Goal: Task Accomplishment & Management: Complete application form

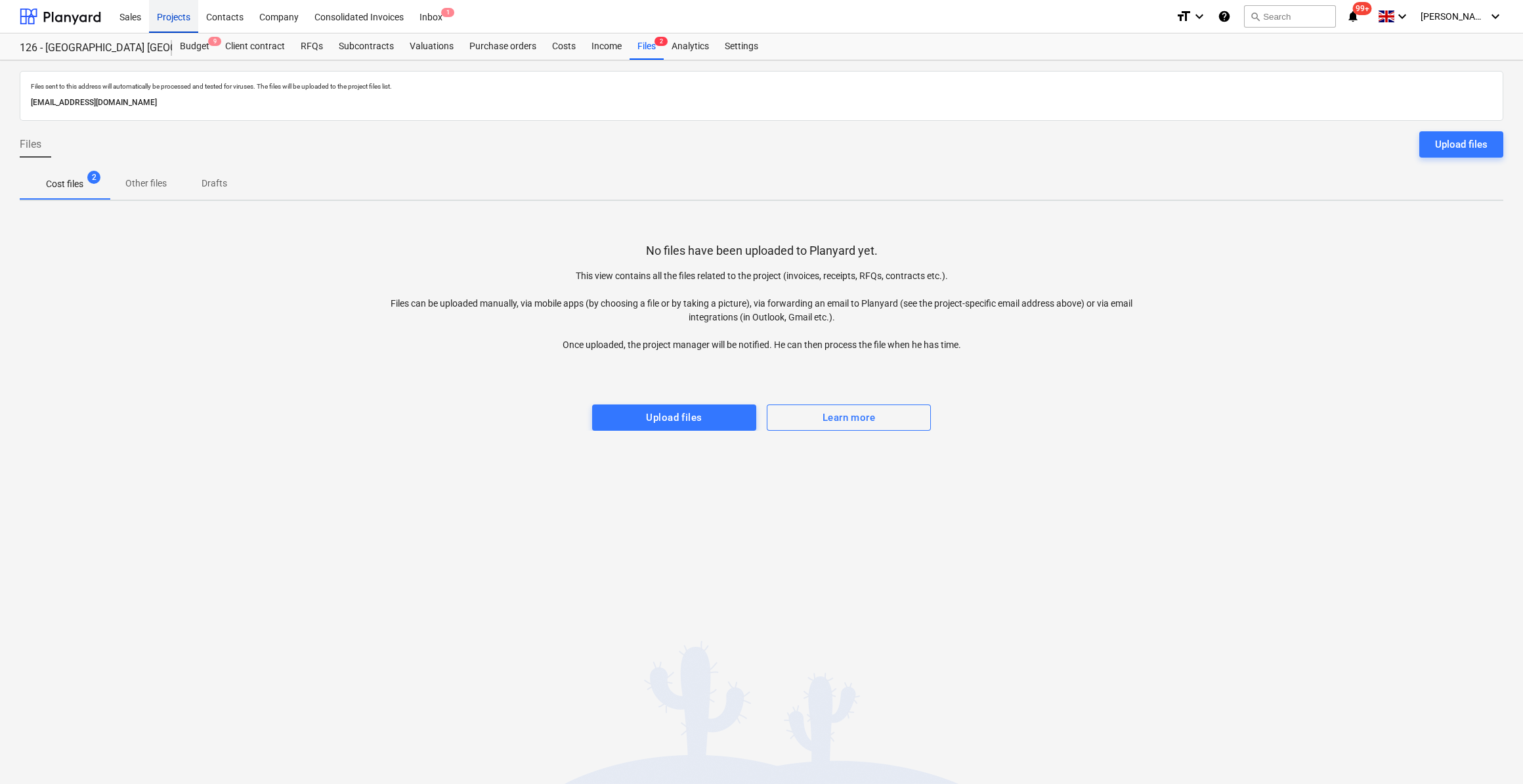
click at [170, 15] on div "Projects" at bounding box center [173, 15] width 49 height 34
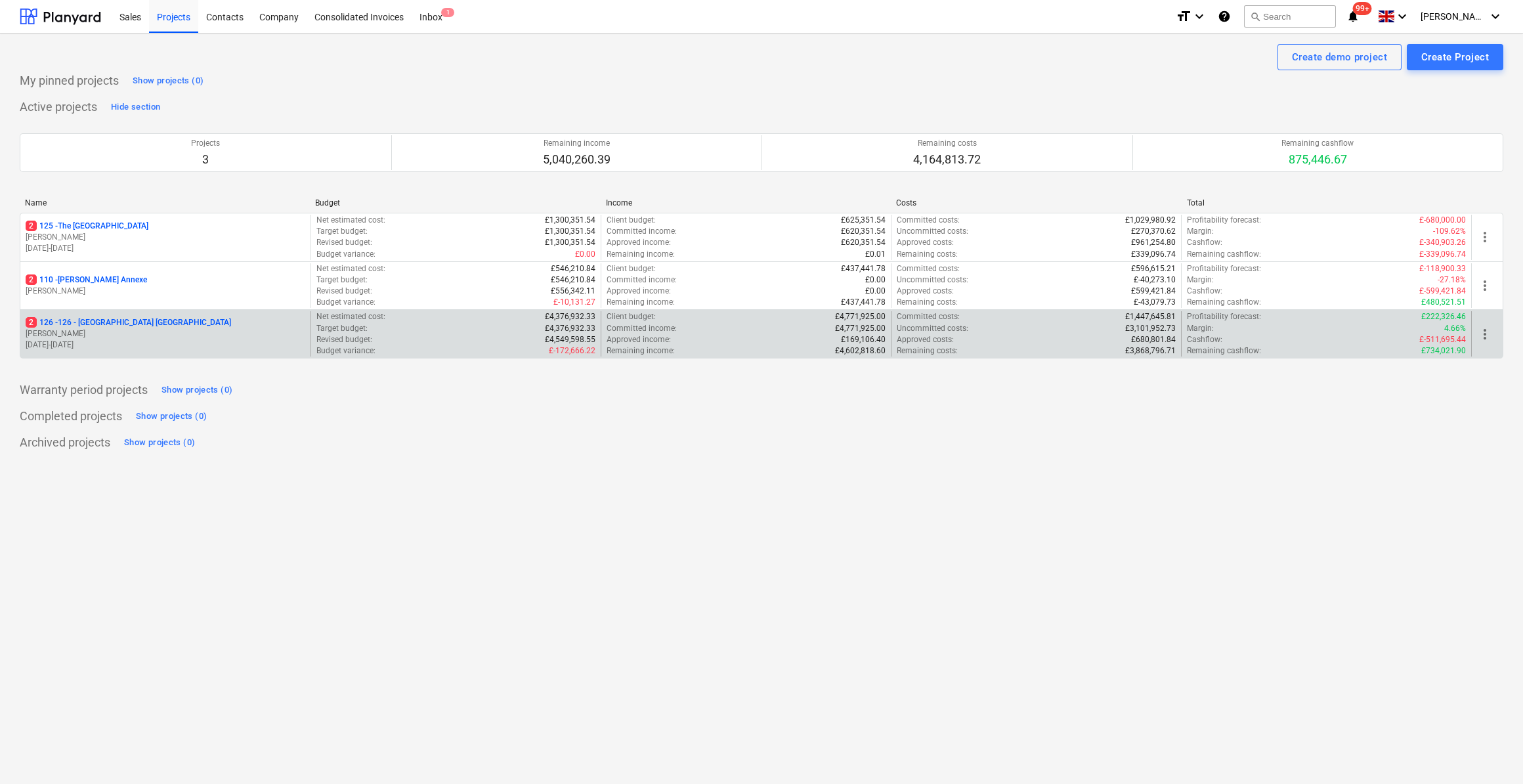
click at [116, 318] on p "2 126 - 126 - [GEOGRAPHIC_DATA] [GEOGRAPHIC_DATA]" at bounding box center [128, 323] width 206 height 11
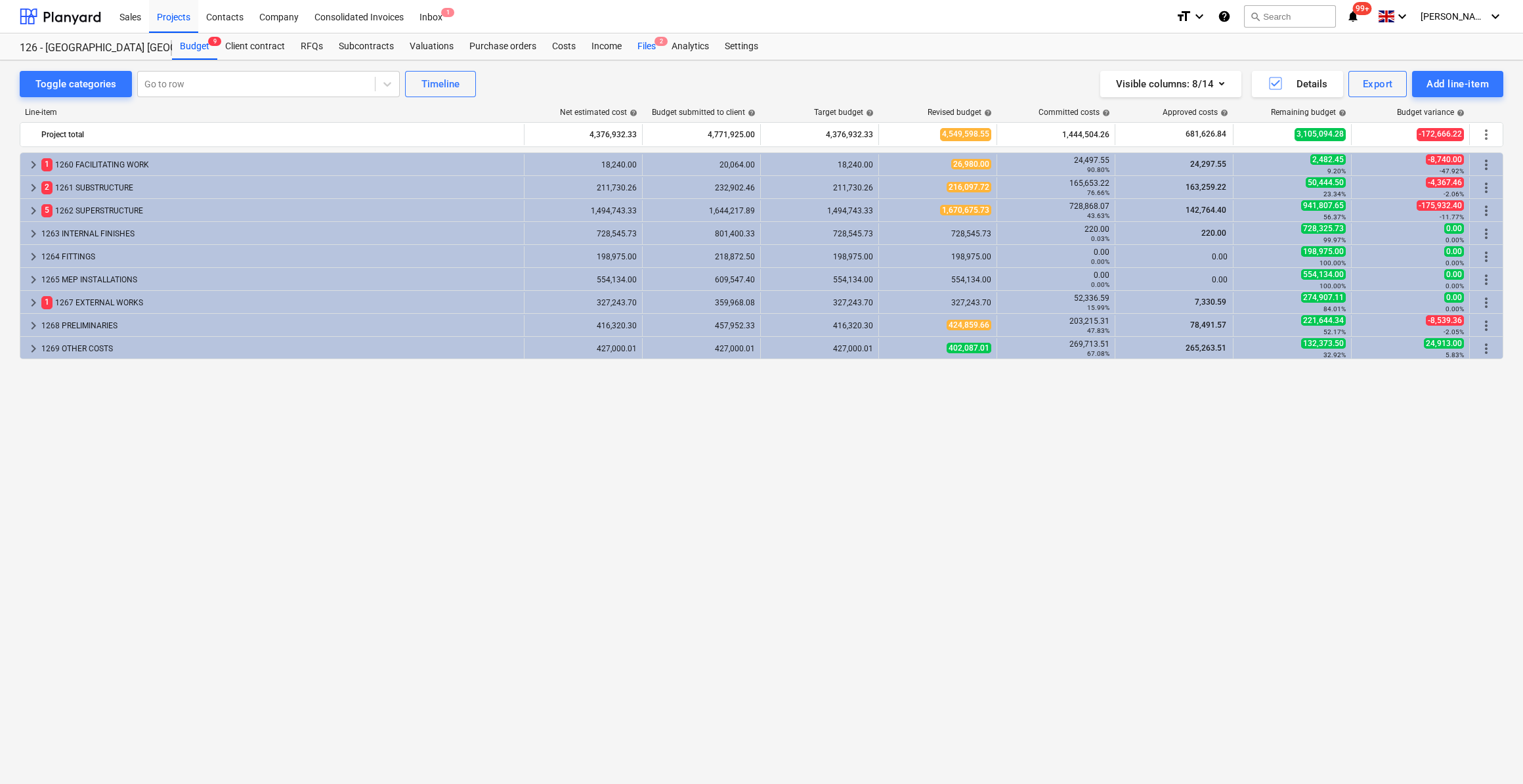
click at [637, 46] on div "Files 2" at bounding box center [647, 46] width 34 height 26
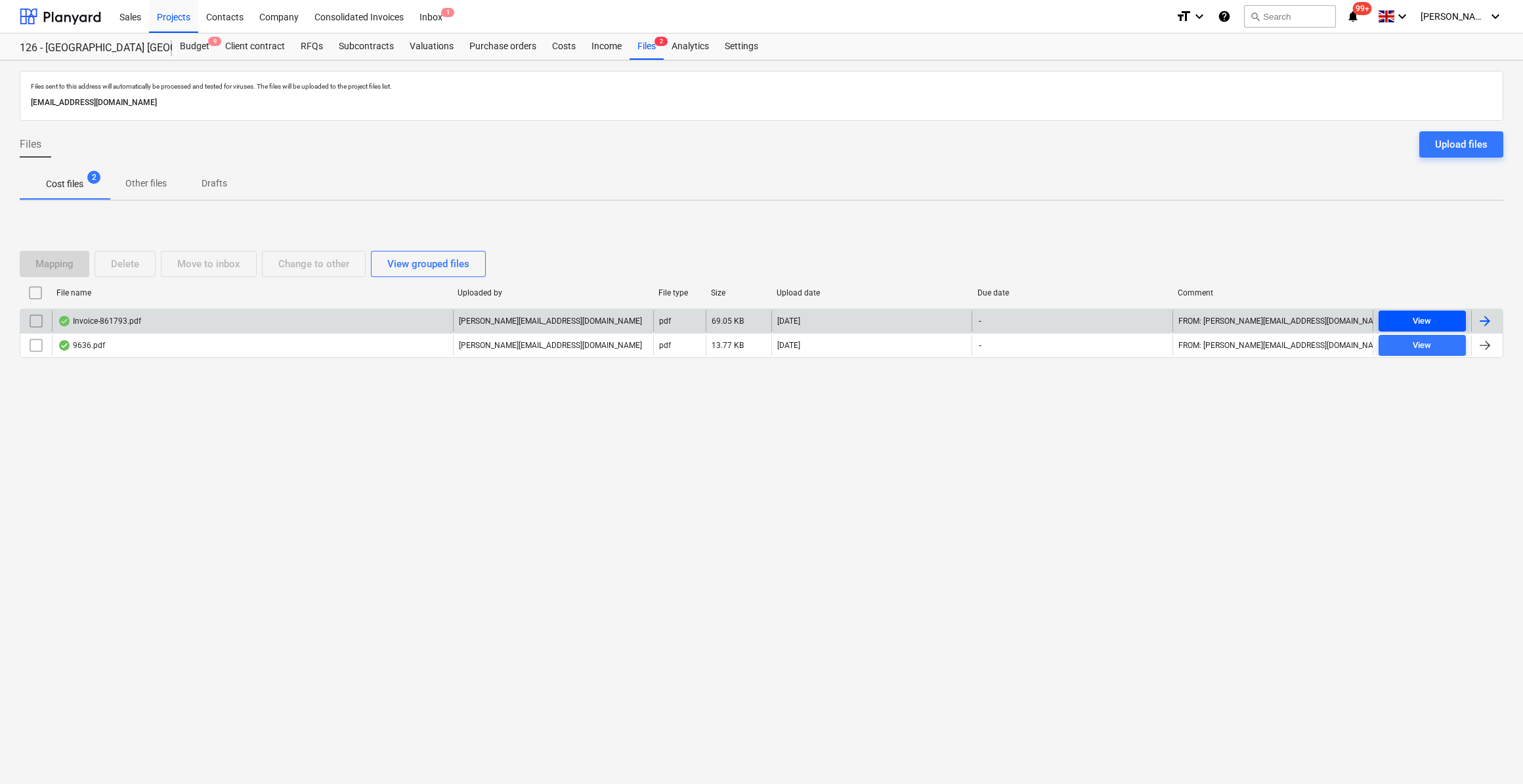
click at [1419, 318] on div "View" at bounding box center [1422, 322] width 18 height 15
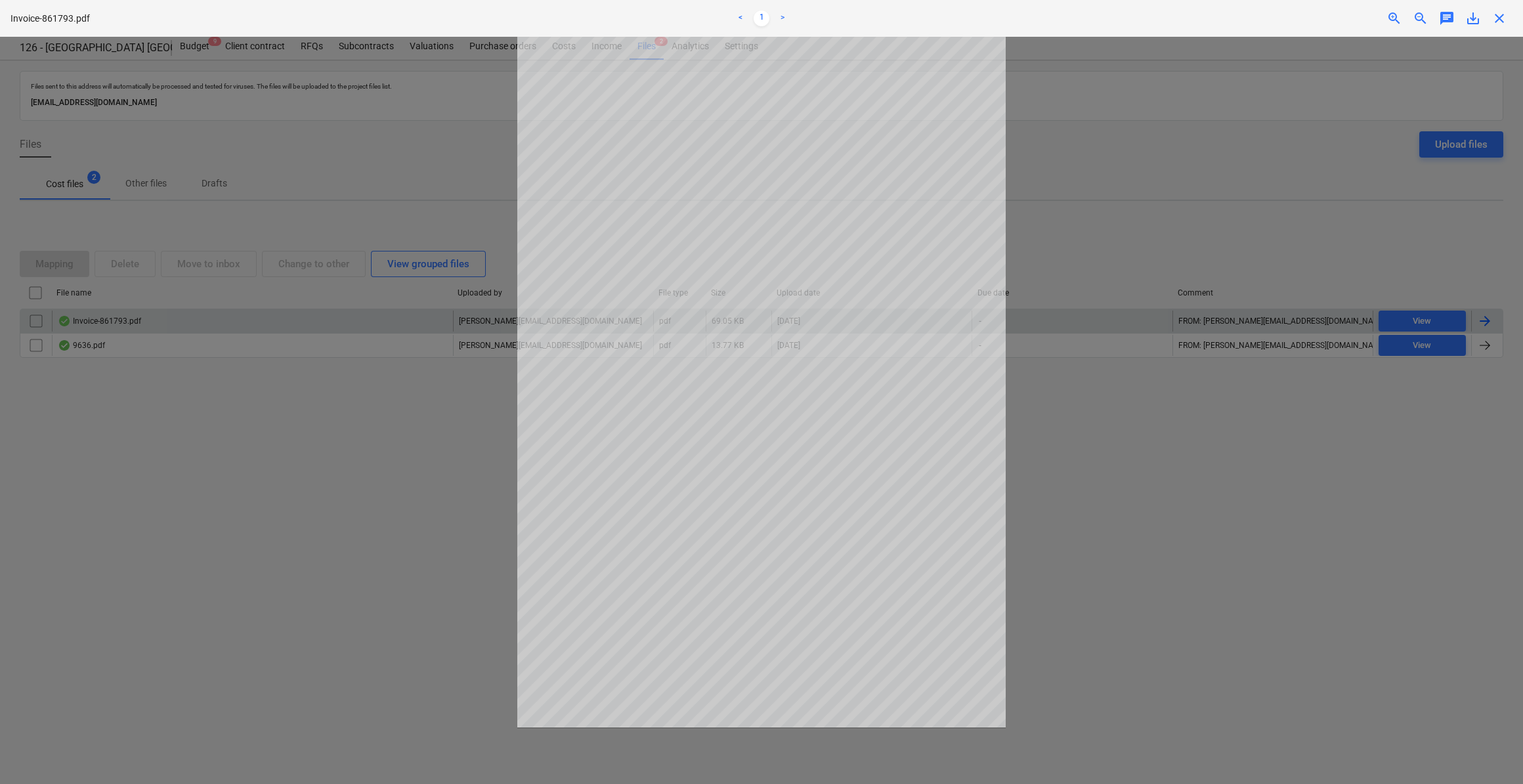
click at [1502, 21] on span "close" at bounding box center [1499, 18] width 15 height 15
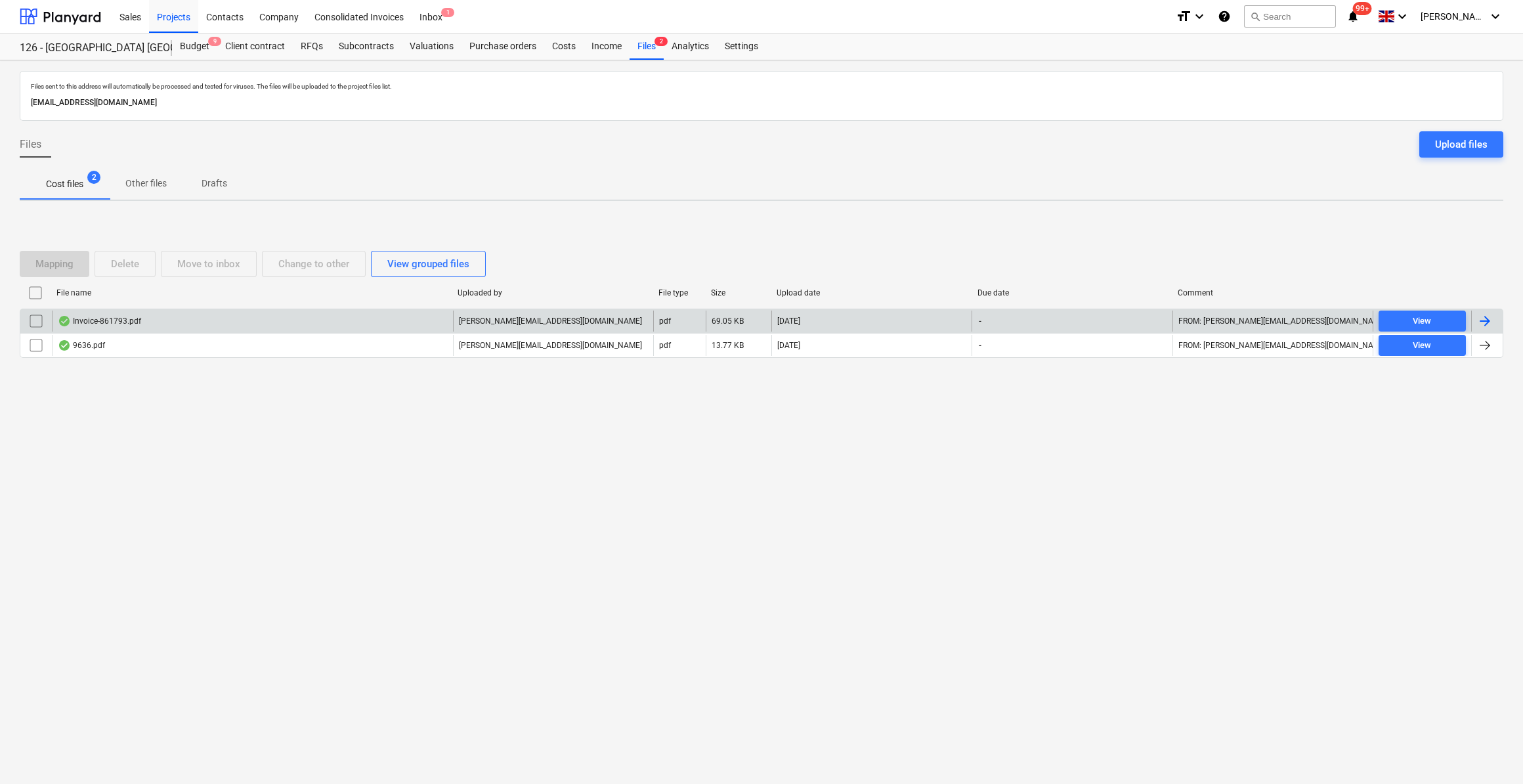
click at [1486, 321] on div at bounding box center [1485, 321] width 15 height 15
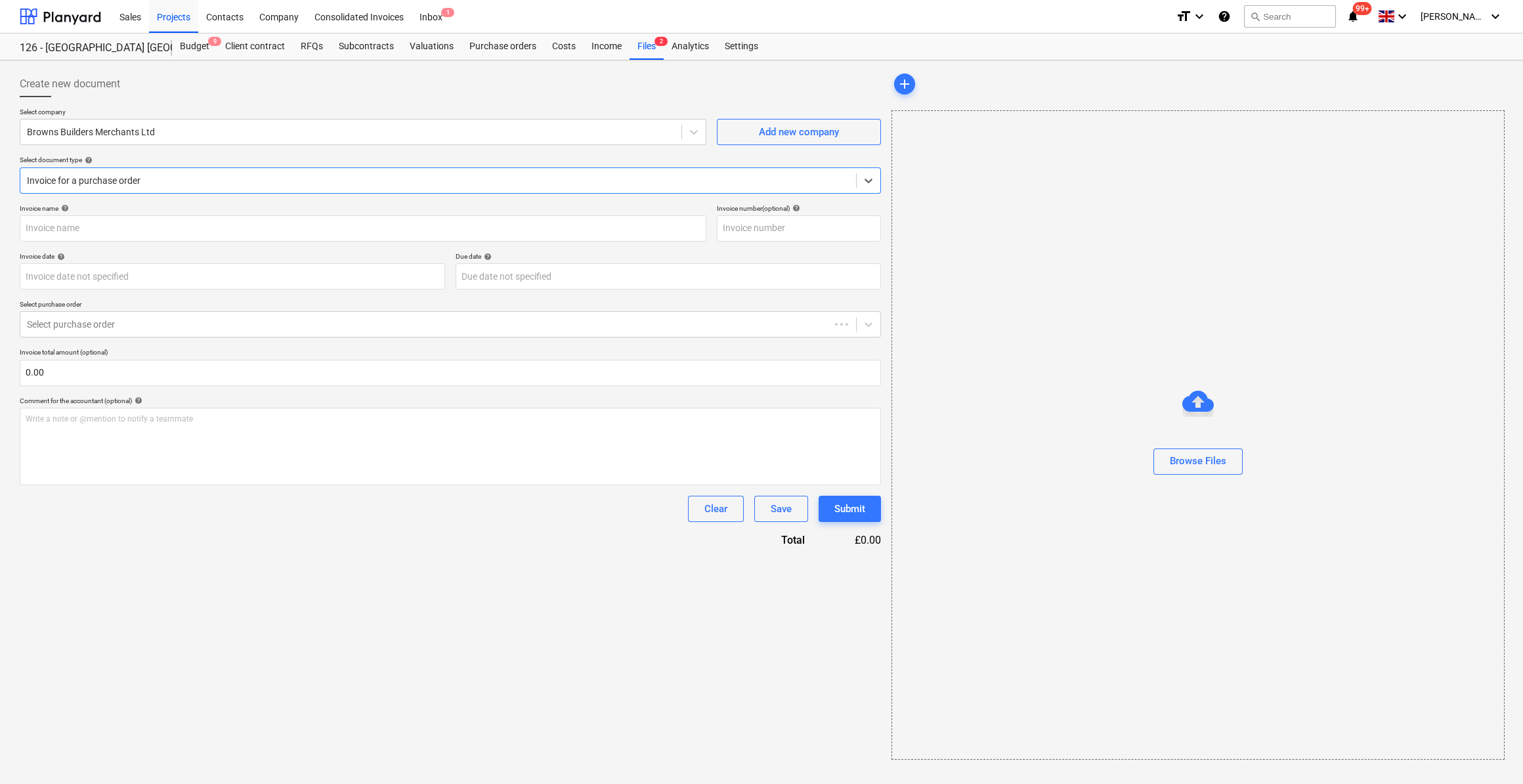
type input "861793"
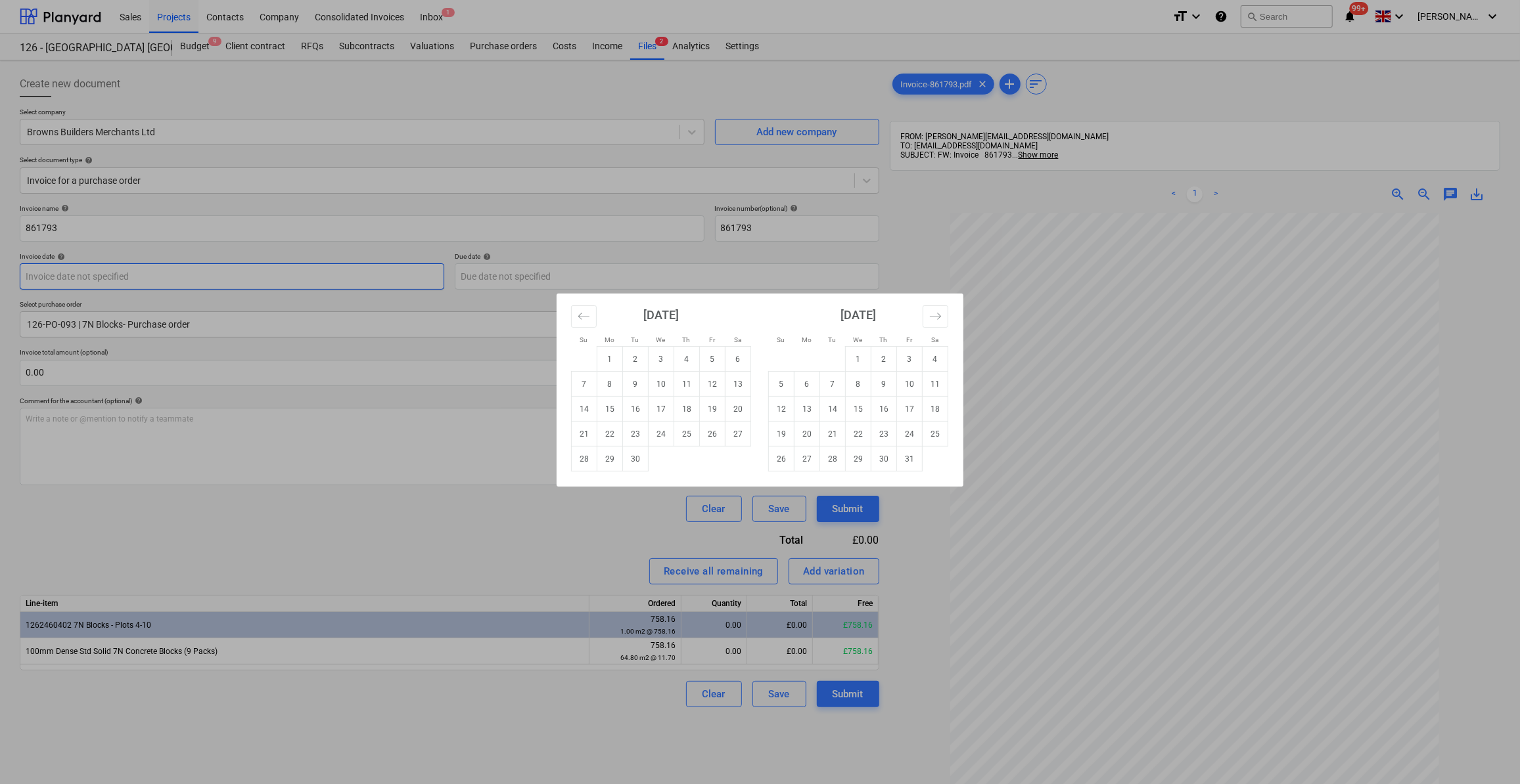
click at [128, 280] on body "Sales Projects Contacts Company Consolidated Invoices Inbox 1 format_size keybo…" at bounding box center [760, 392] width 1520 height 784
click at [659, 441] on td "24" at bounding box center [661, 434] width 26 height 25
type input "[DATE]"
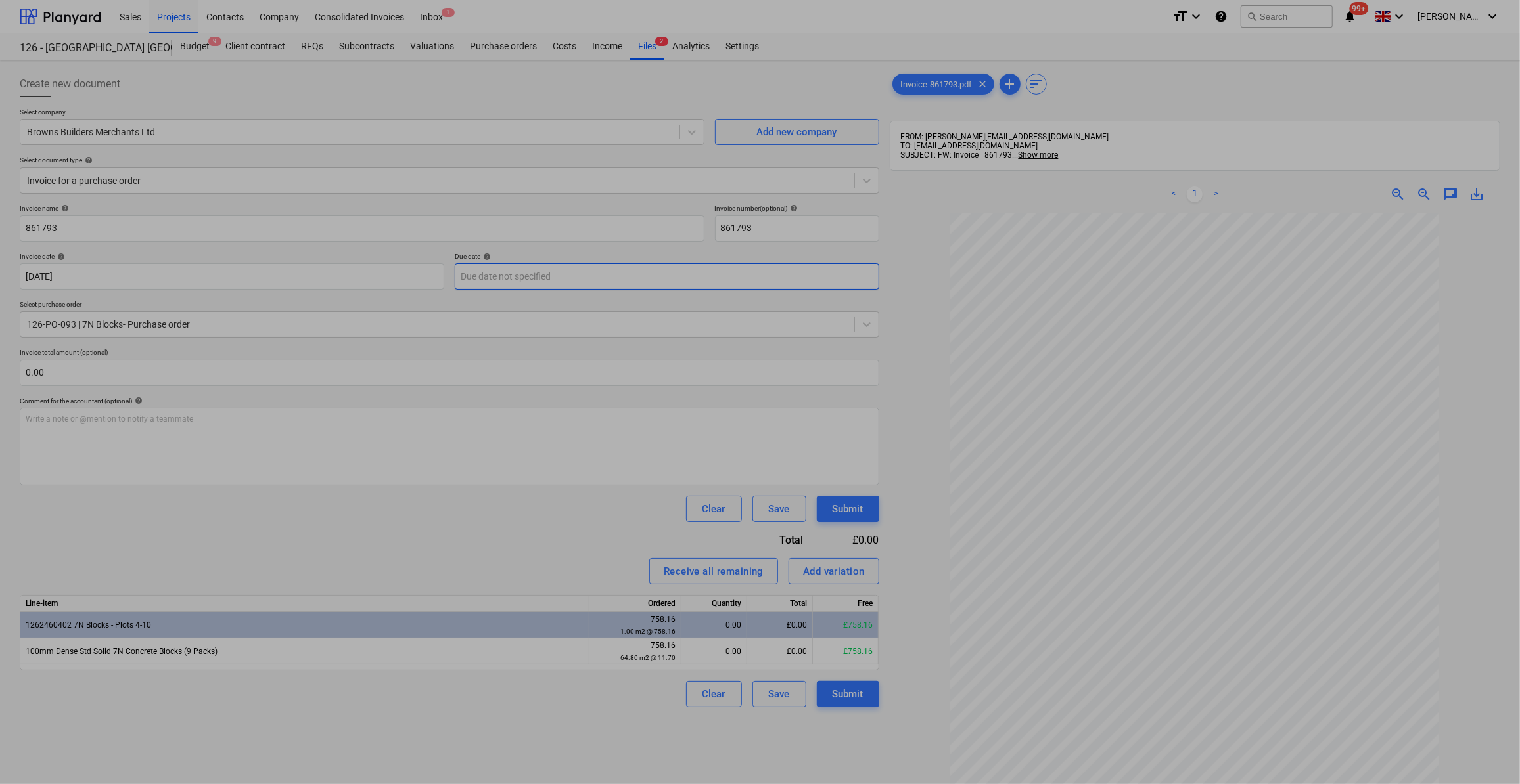
click at [580, 282] on body "Sales Projects Contacts Company Consolidated Invoices Inbox 1 format_size keybo…" at bounding box center [760, 392] width 1520 height 784
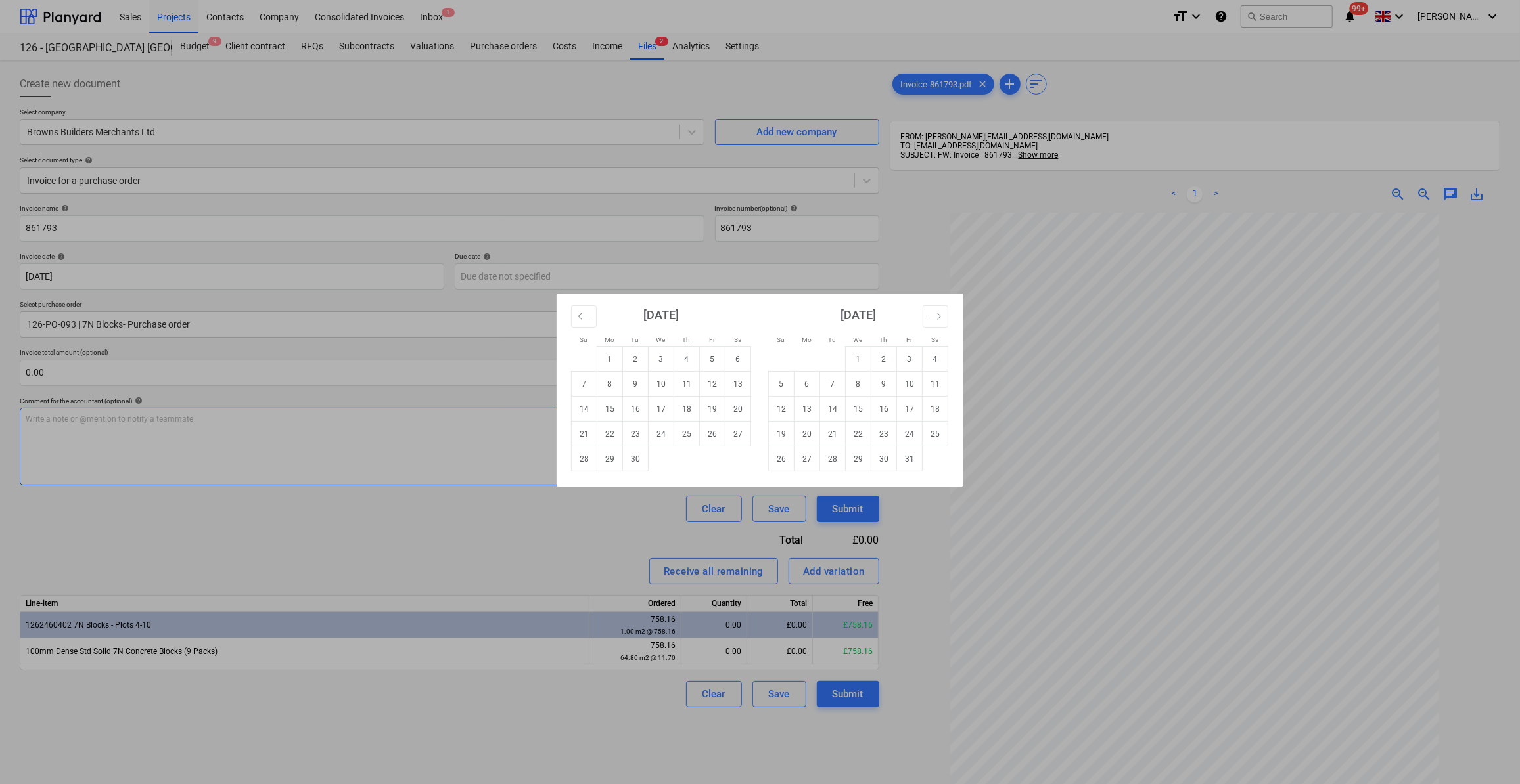
drag, startPoint x: 907, startPoint y: 436, endPoint x: 628, endPoint y: 442, distance: 279.1
click at [908, 436] on td "24" at bounding box center [909, 434] width 26 height 25
type input "[DATE]"
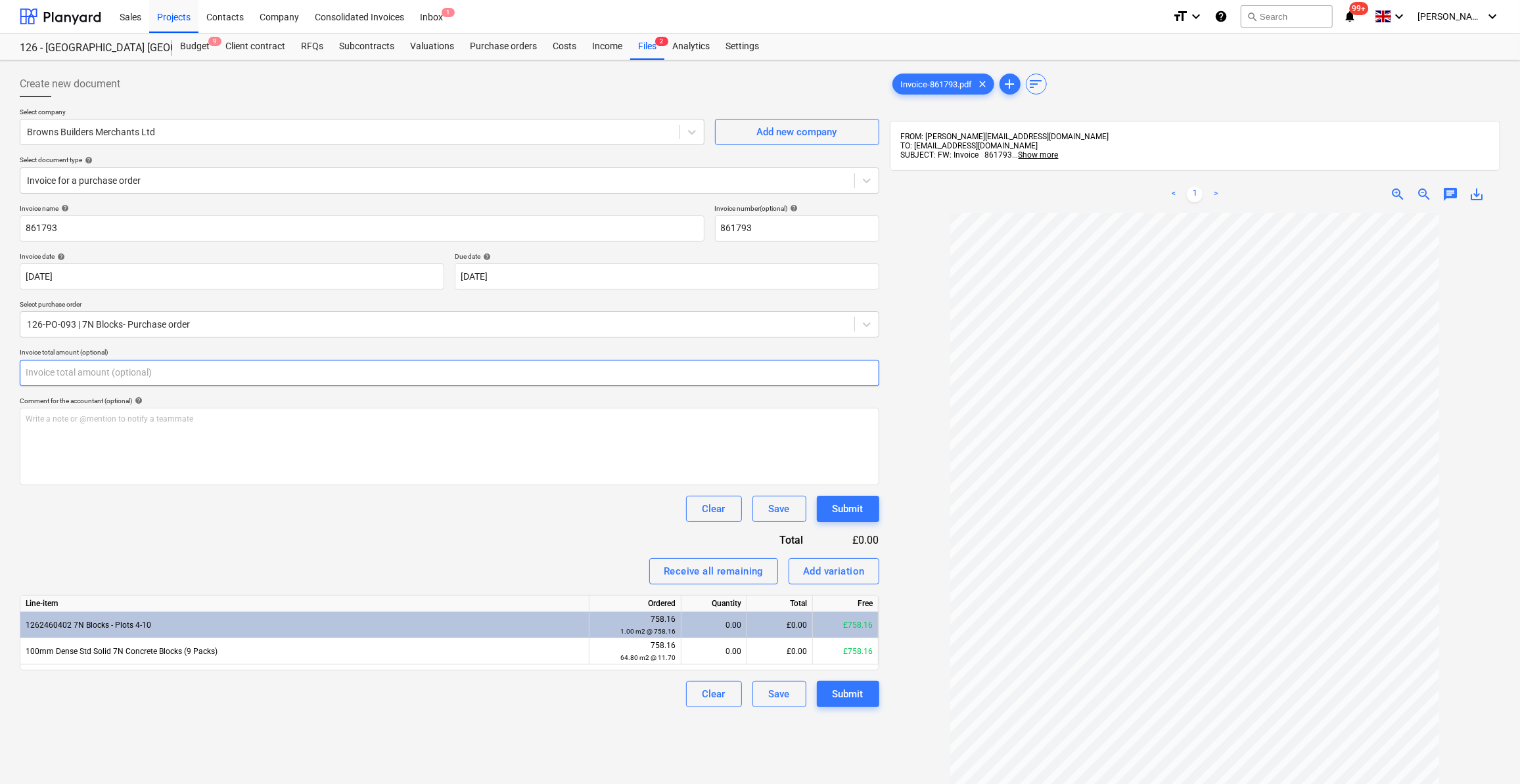
click at [66, 380] on input "text" at bounding box center [449, 372] width 859 height 26
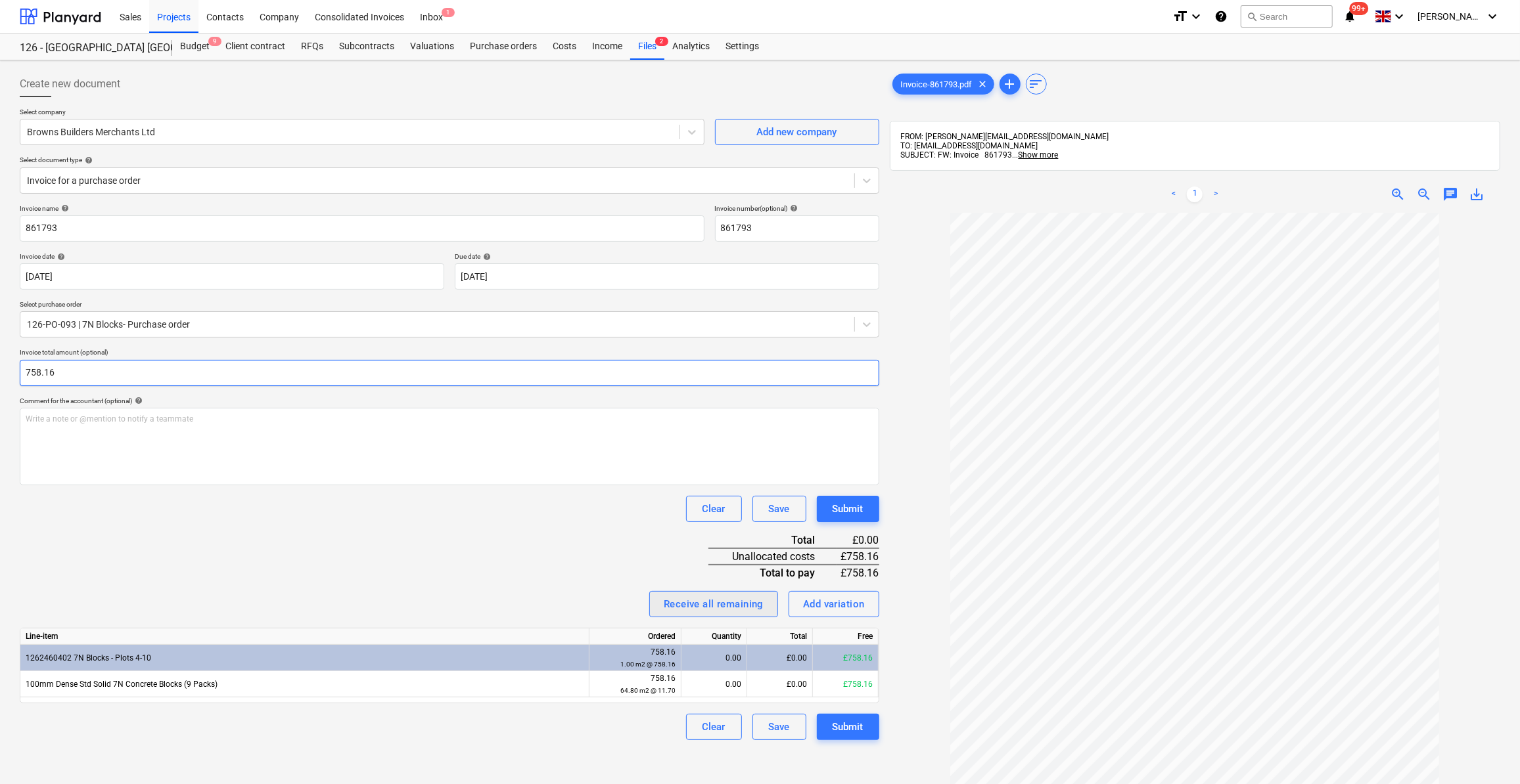
type input "758.16"
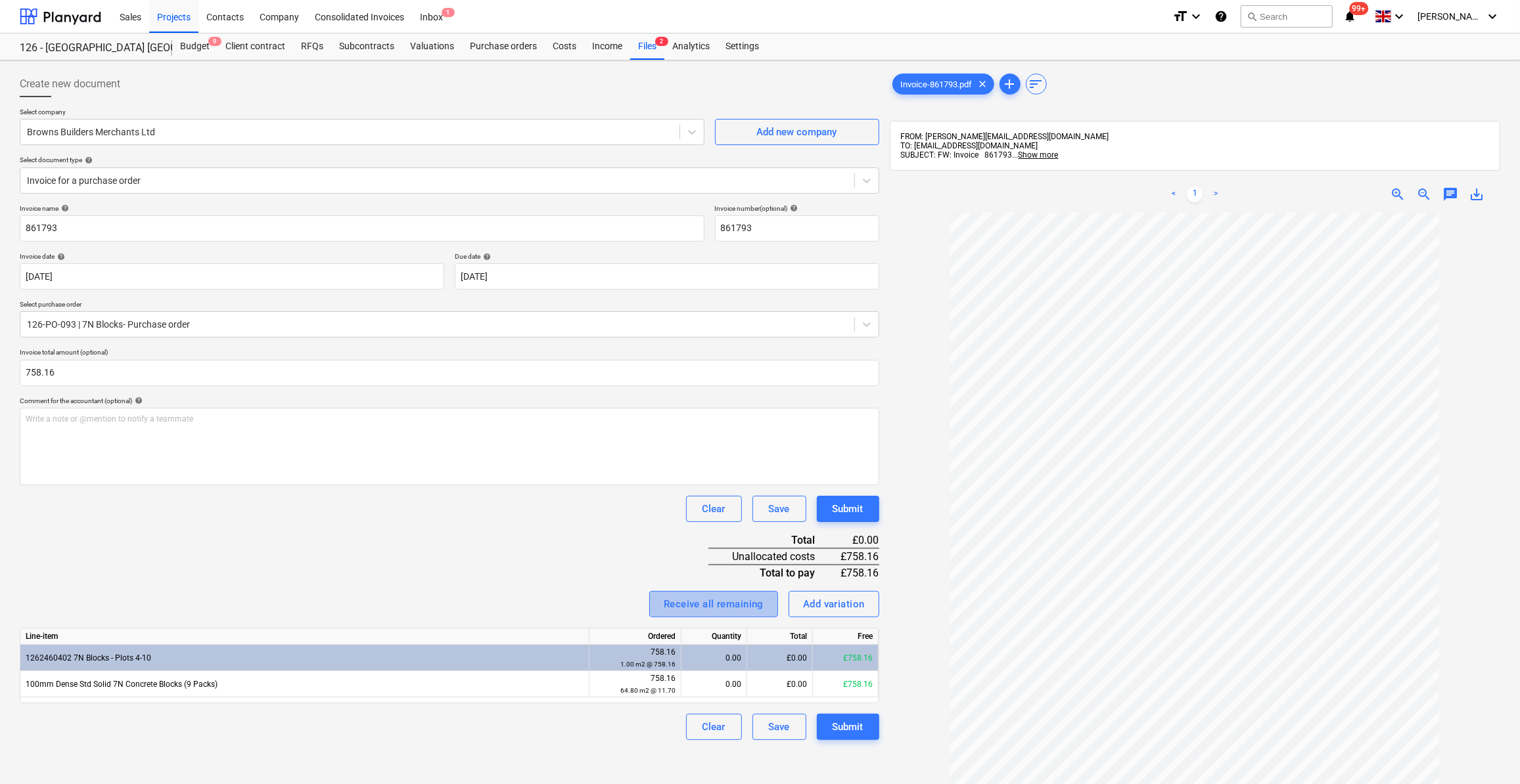
click at [740, 605] on div "Receive all remaining" at bounding box center [714, 604] width 100 height 17
click at [839, 724] on div "Submit" at bounding box center [848, 727] width 31 height 17
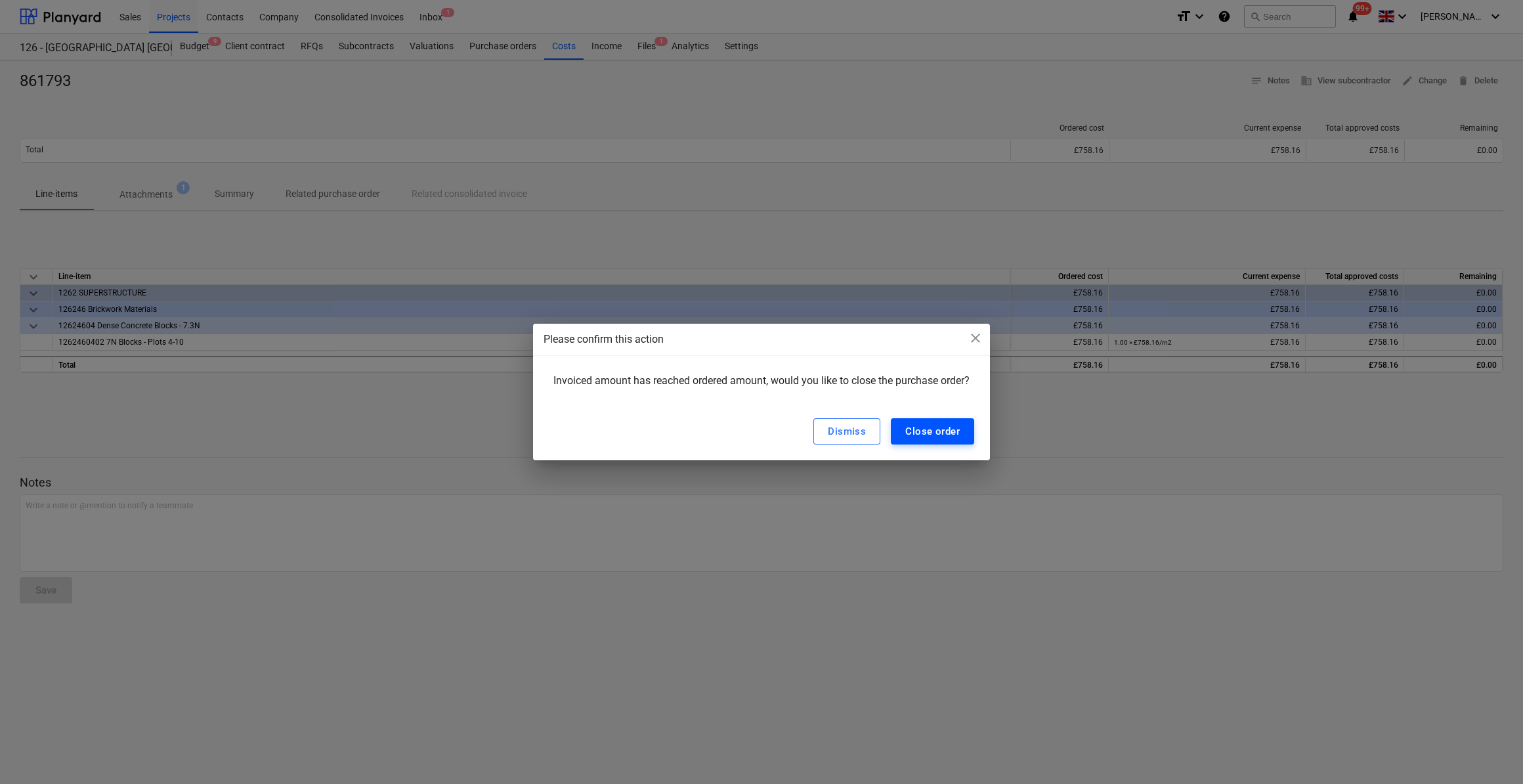
click at [937, 434] on div "Close order" at bounding box center [932, 432] width 55 height 17
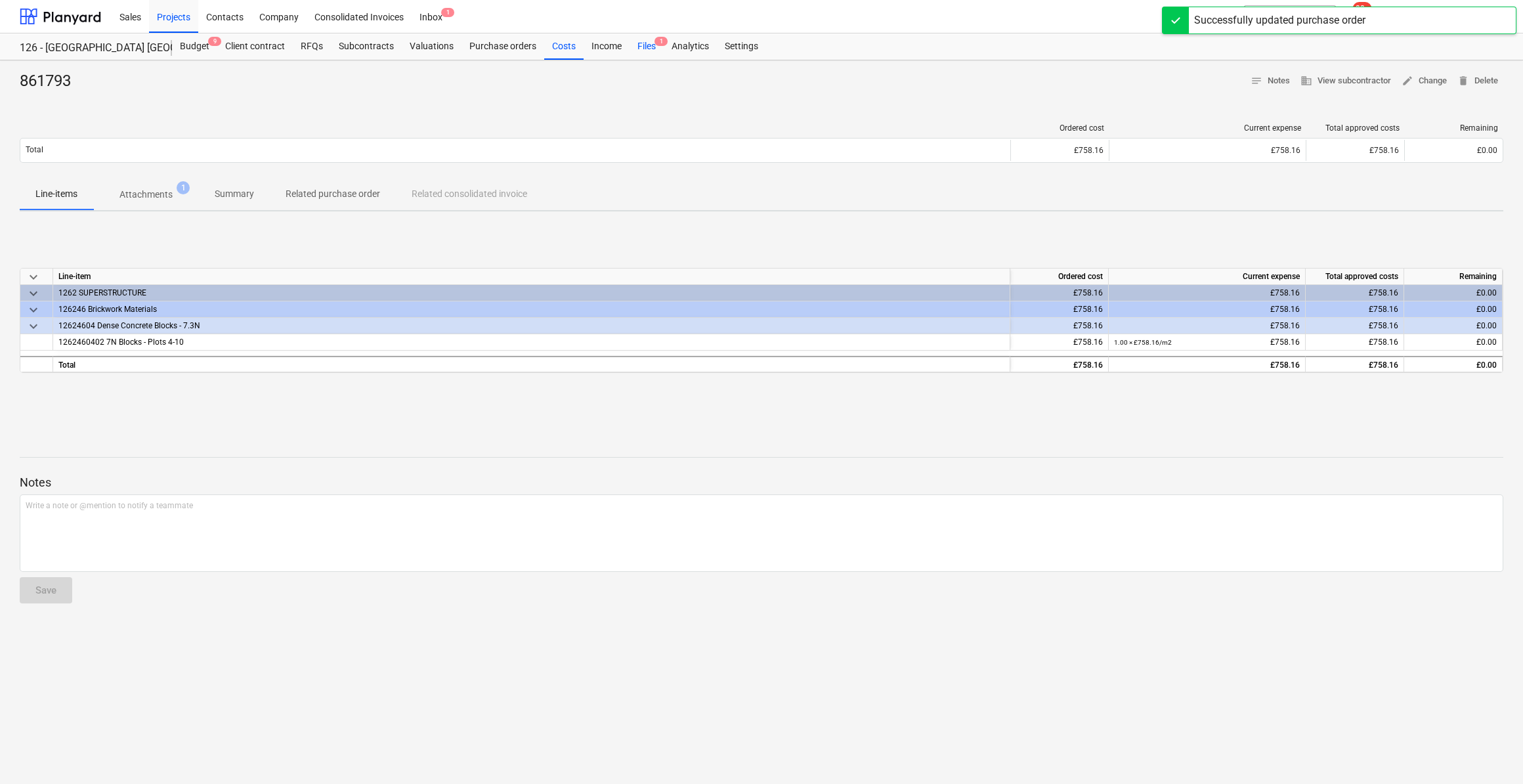
click at [643, 44] on div "Files 1" at bounding box center [647, 46] width 34 height 26
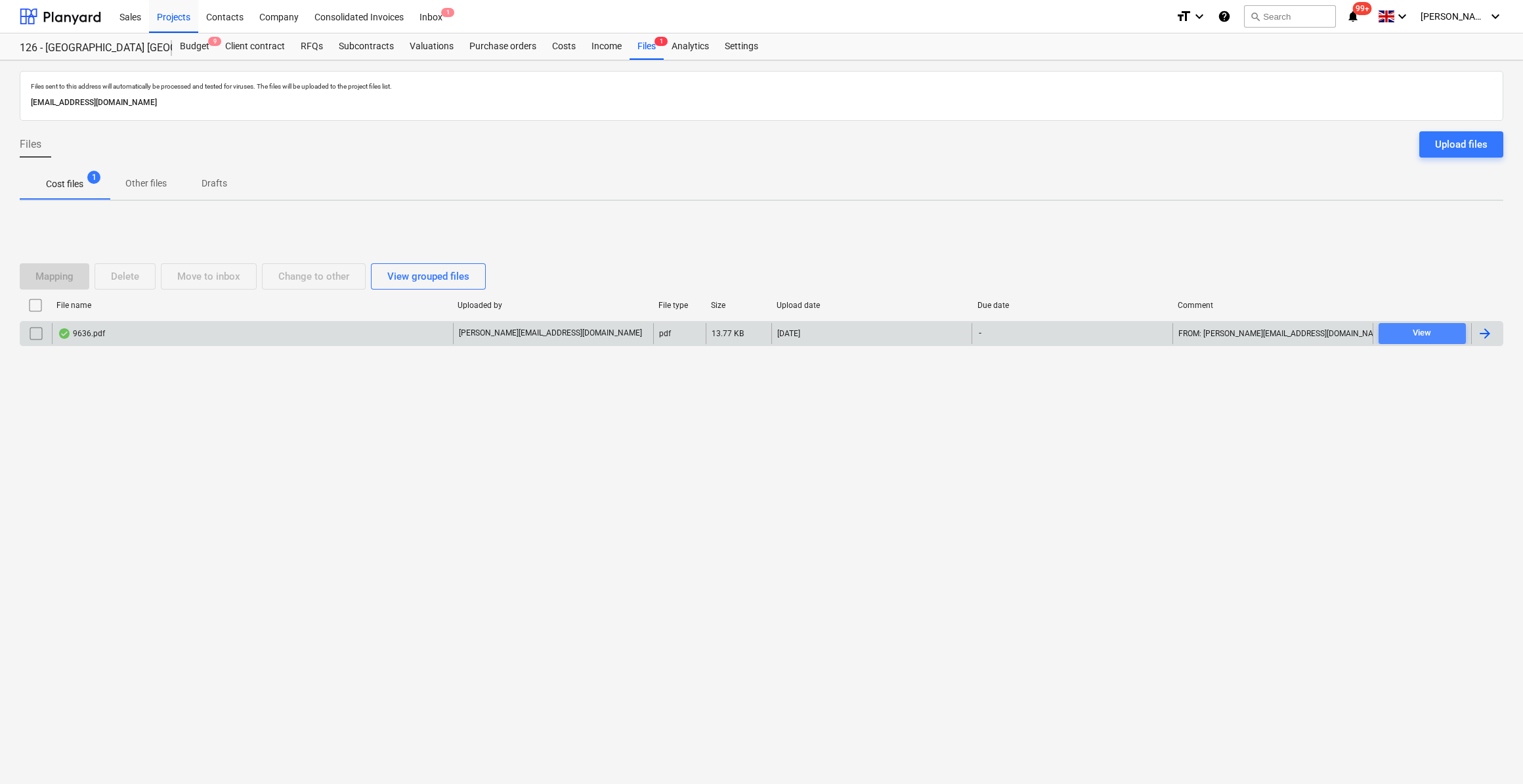
click at [1422, 332] on div "View" at bounding box center [1422, 333] width 18 height 15
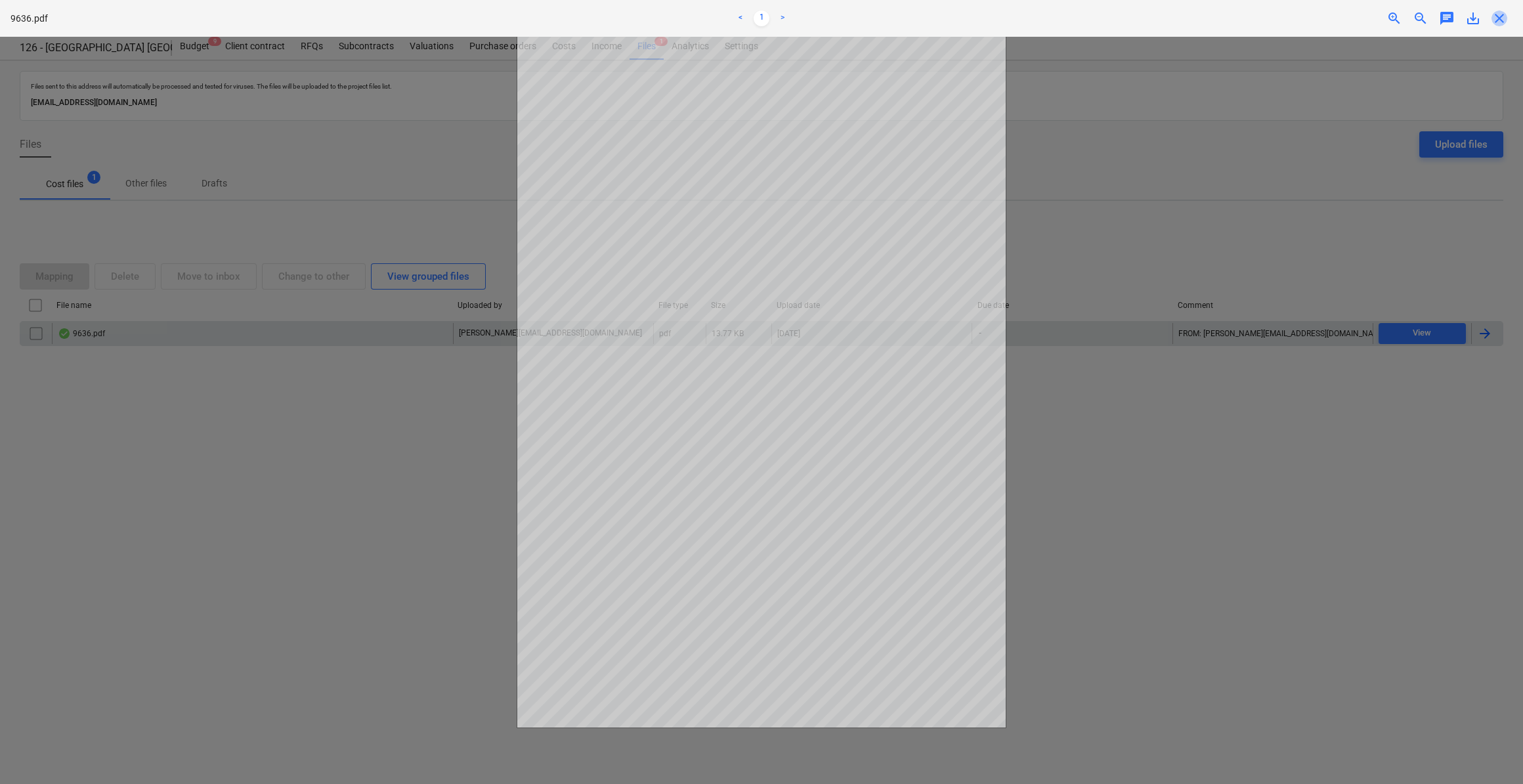
click at [1498, 17] on span "close" at bounding box center [1499, 18] width 15 height 15
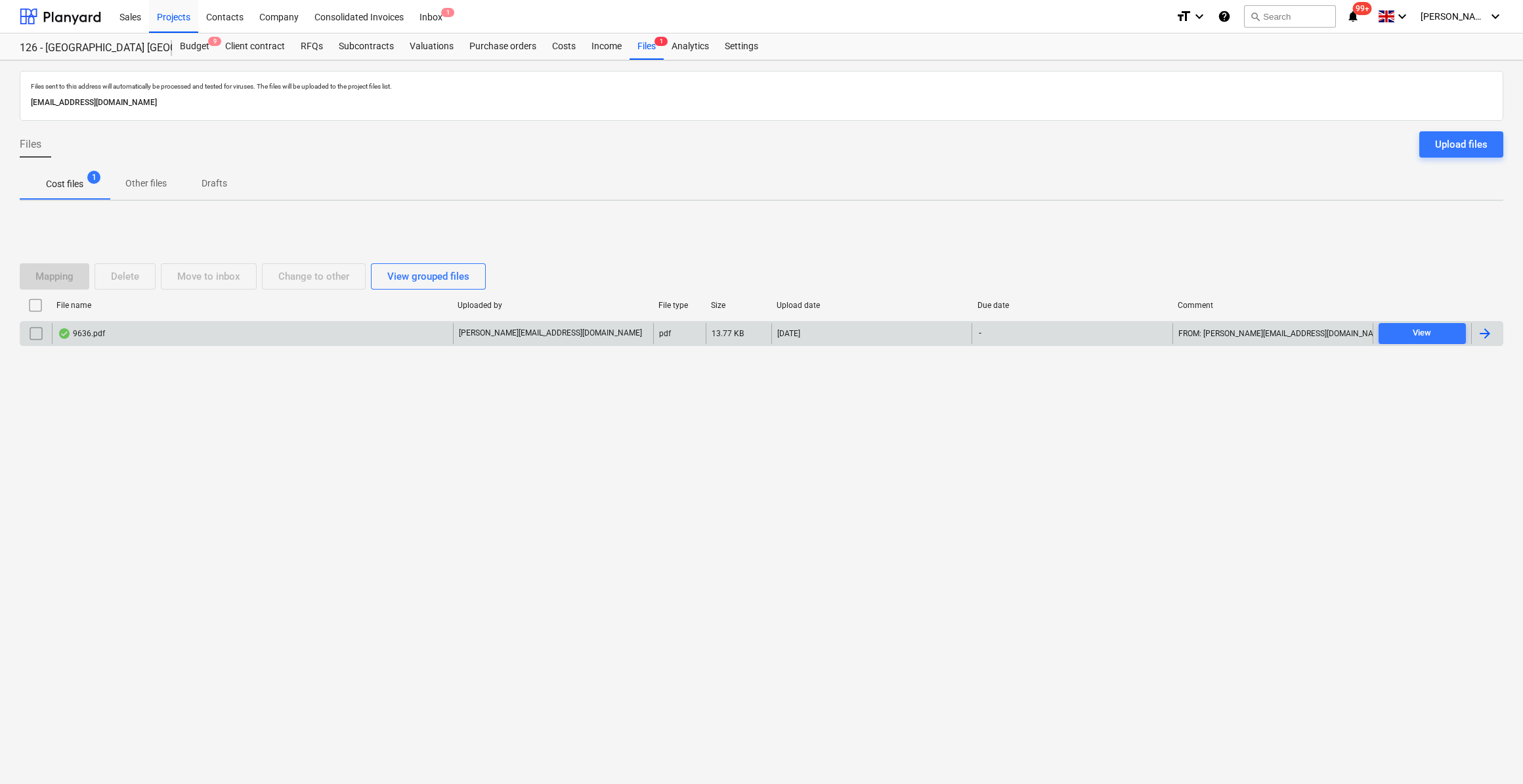
click at [1483, 331] on div at bounding box center [1485, 333] width 15 height 15
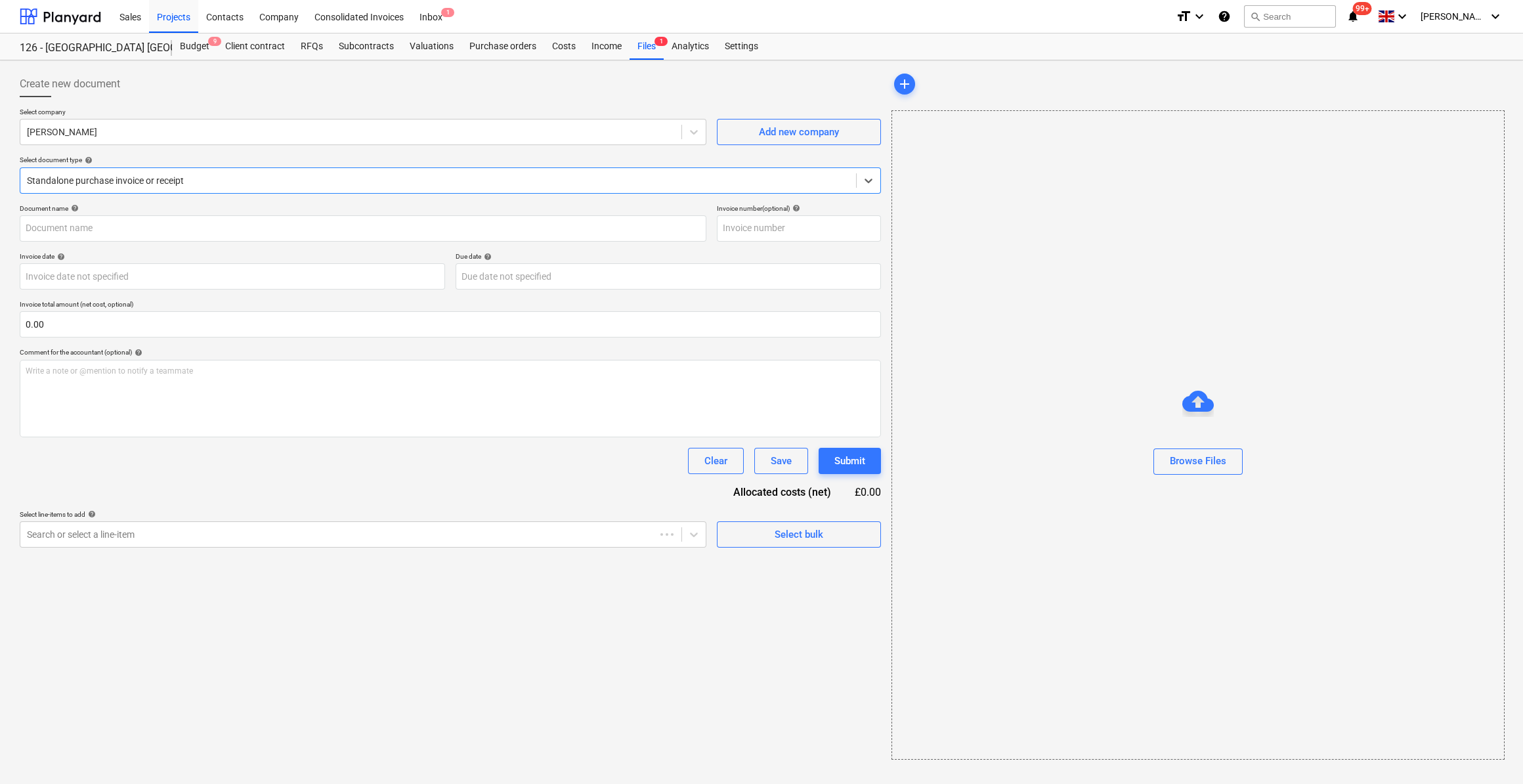
type input "30975528"
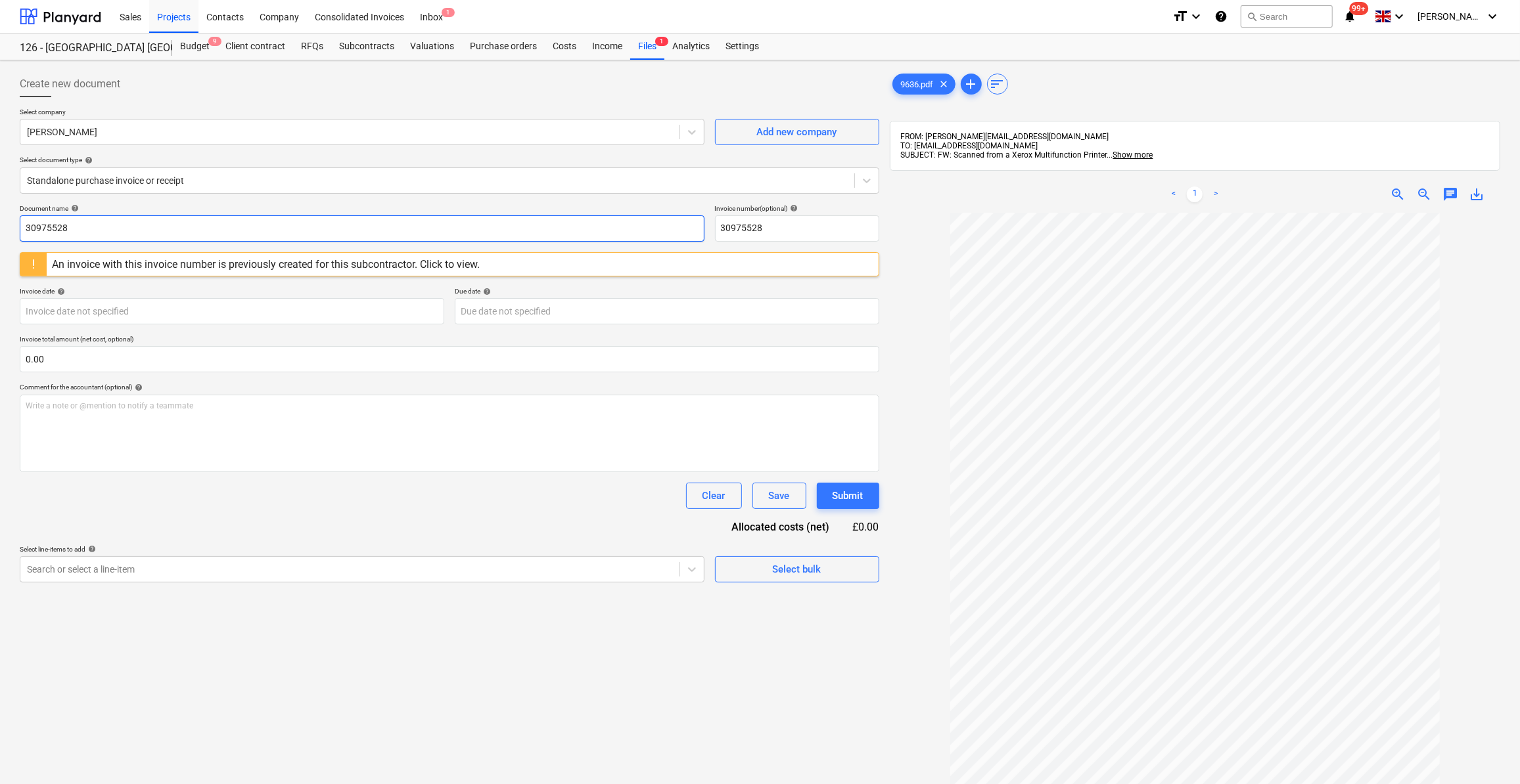
drag, startPoint x: 96, startPoint y: 227, endPoint x: 0, endPoint y: 210, distance: 97.5
click at [25, 234] on input "30975528" at bounding box center [362, 228] width 685 height 26
type input "Labour 15-20/09/25"
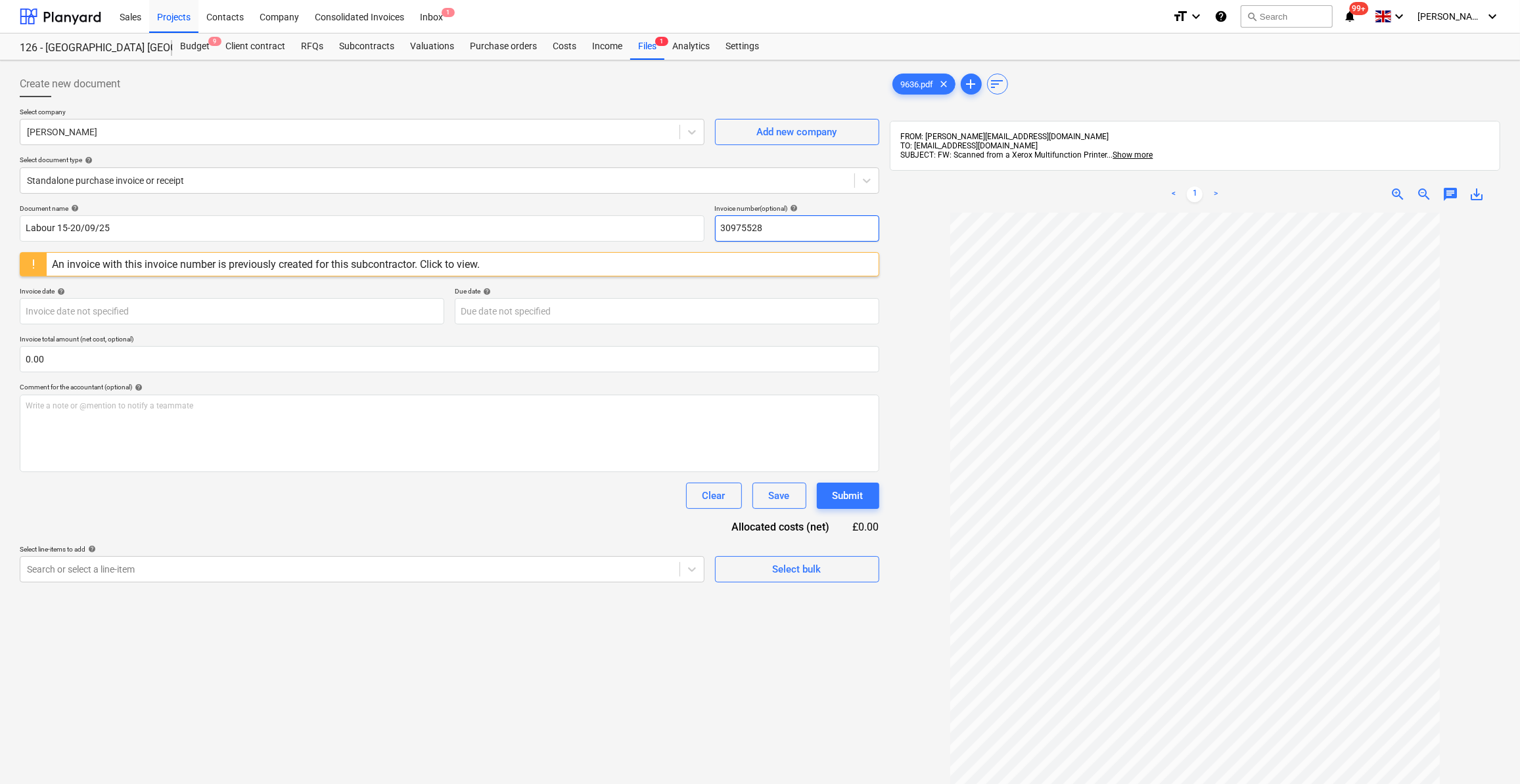
drag, startPoint x: 775, startPoint y: 231, endPoint x: 720, endPoint y: 229, distance: 55.0
click at [720, 229] on input "30975528" at bounding box center [796, 228] width 164 height 26
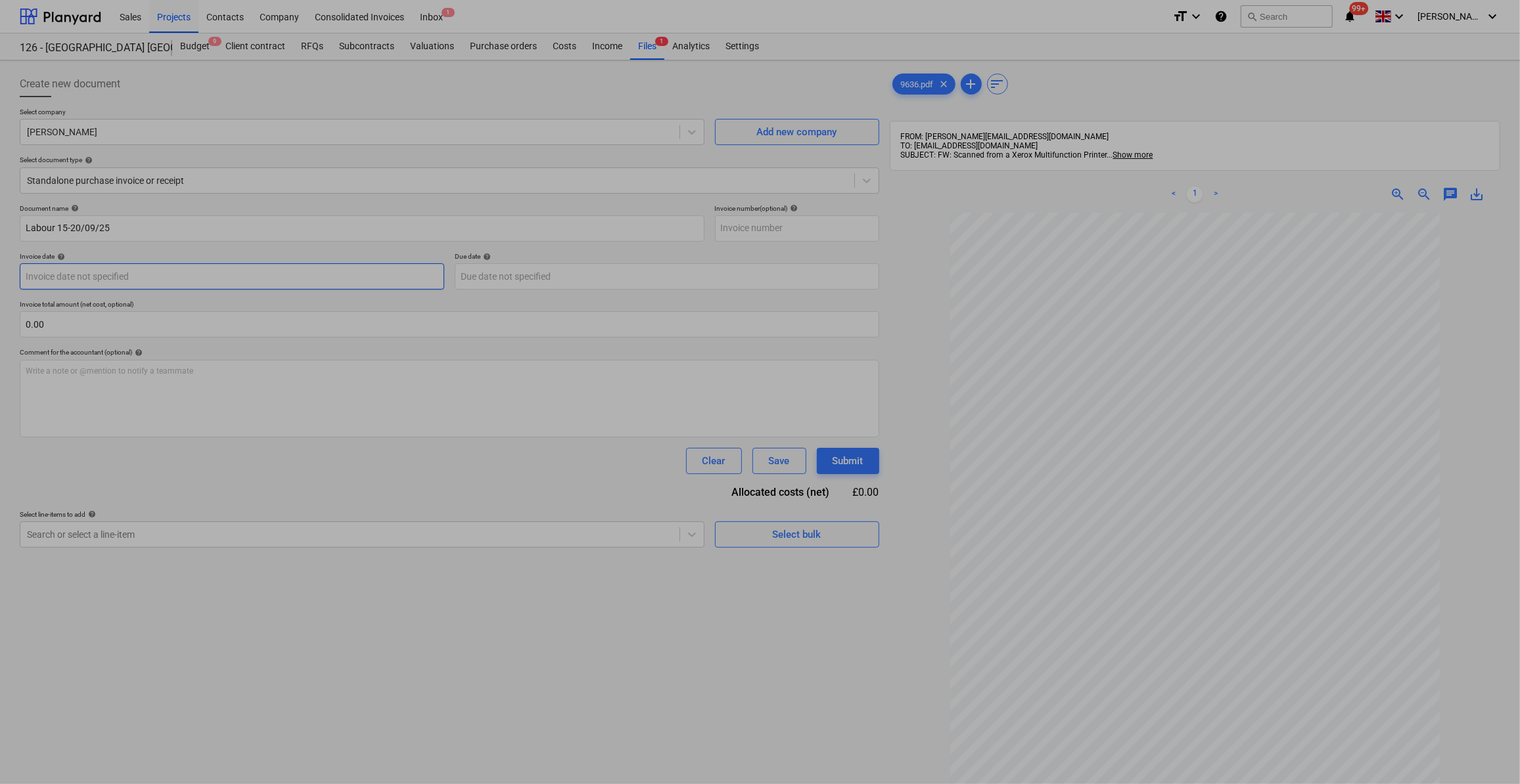
click at [52, 275] on body "Sales Projects Contacts Company Consolidated Invoices Inbox 1 format_size keybo…" at bounding box center [760, 392] width 1520 height 784
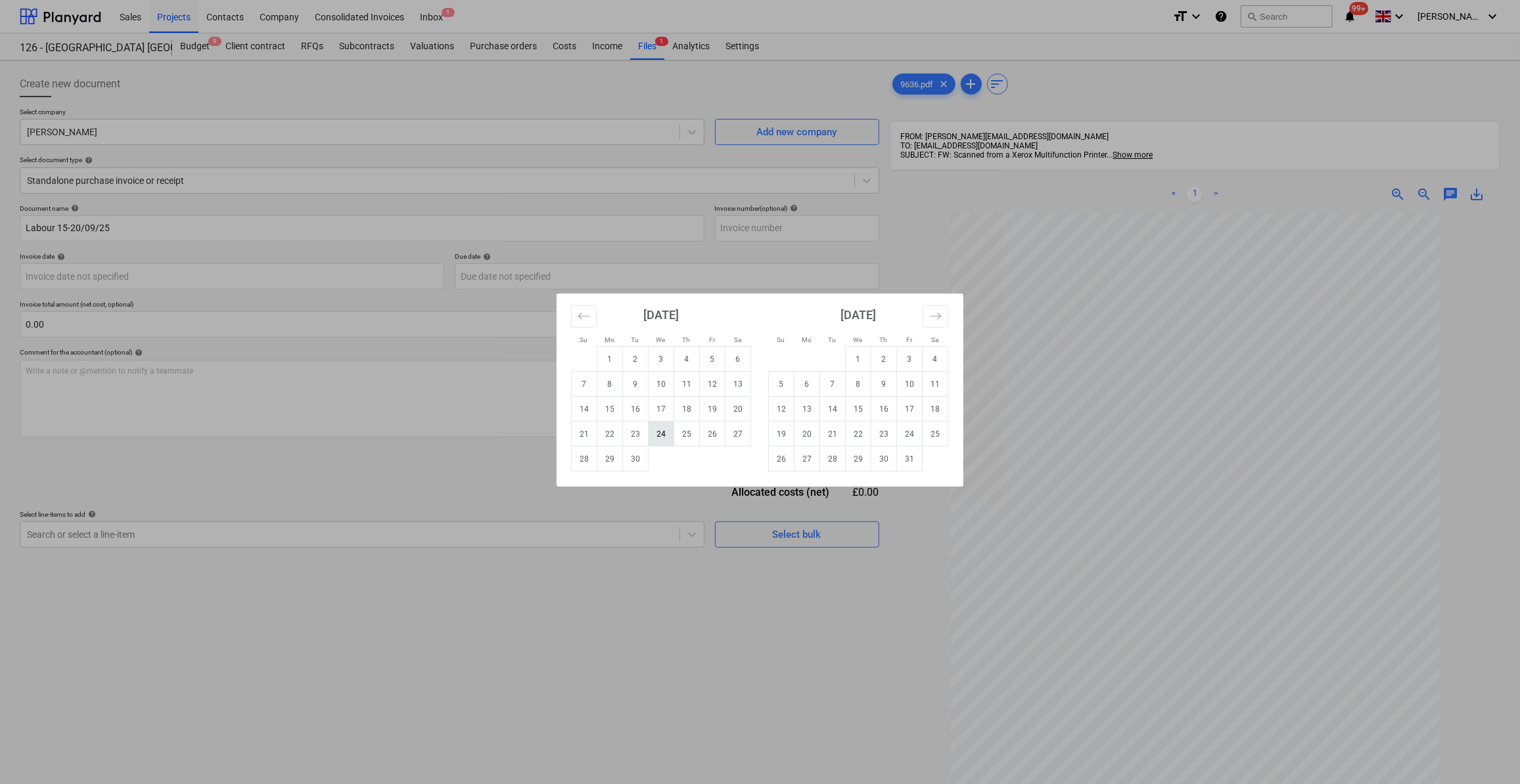
click at [657, 436] on td "24" at bounding box center [661, 434] width 26 height 25
type input "[DATE]"
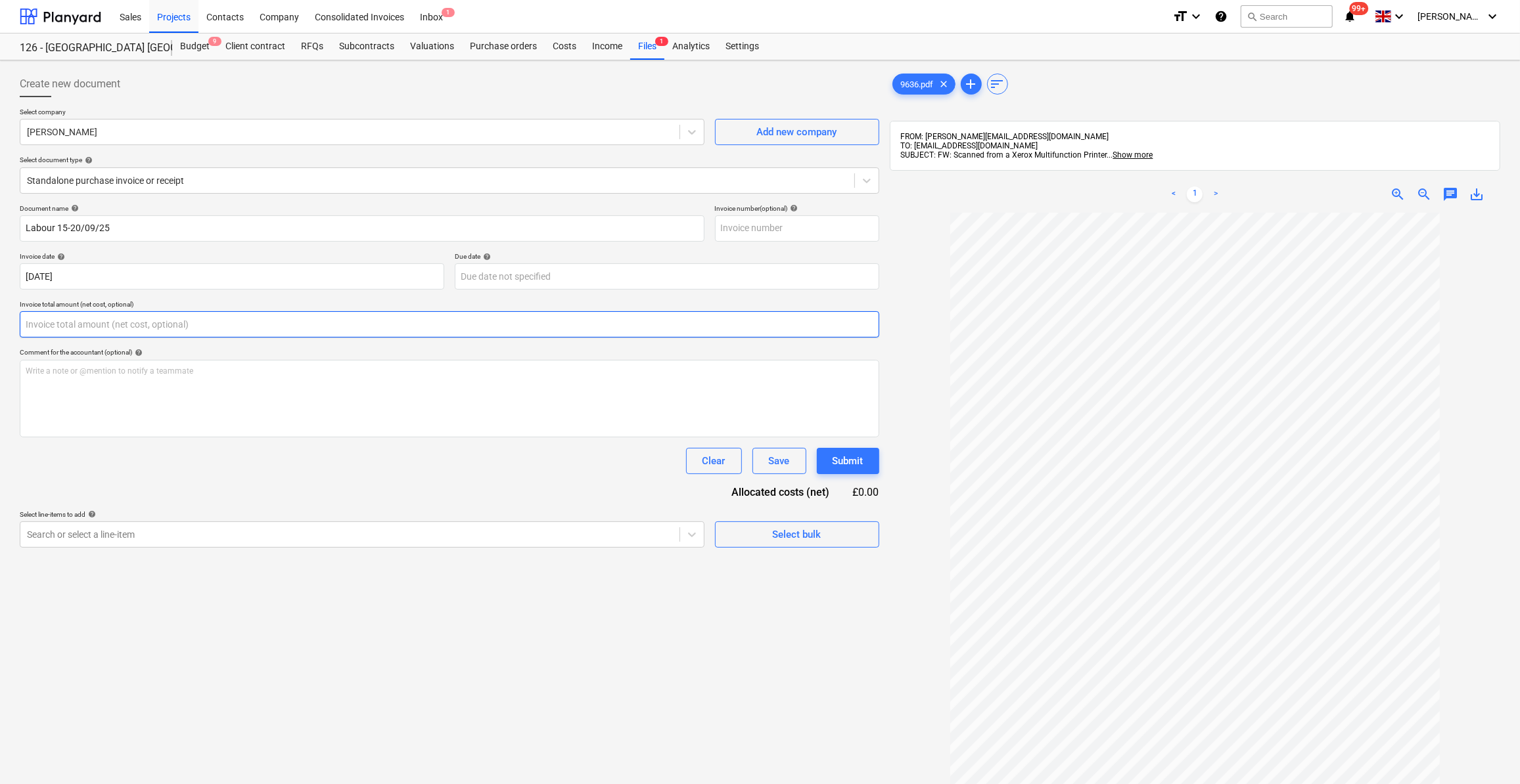
click at [59, 331] on input "text" at bounding box center [449, 324] width 859 height 26
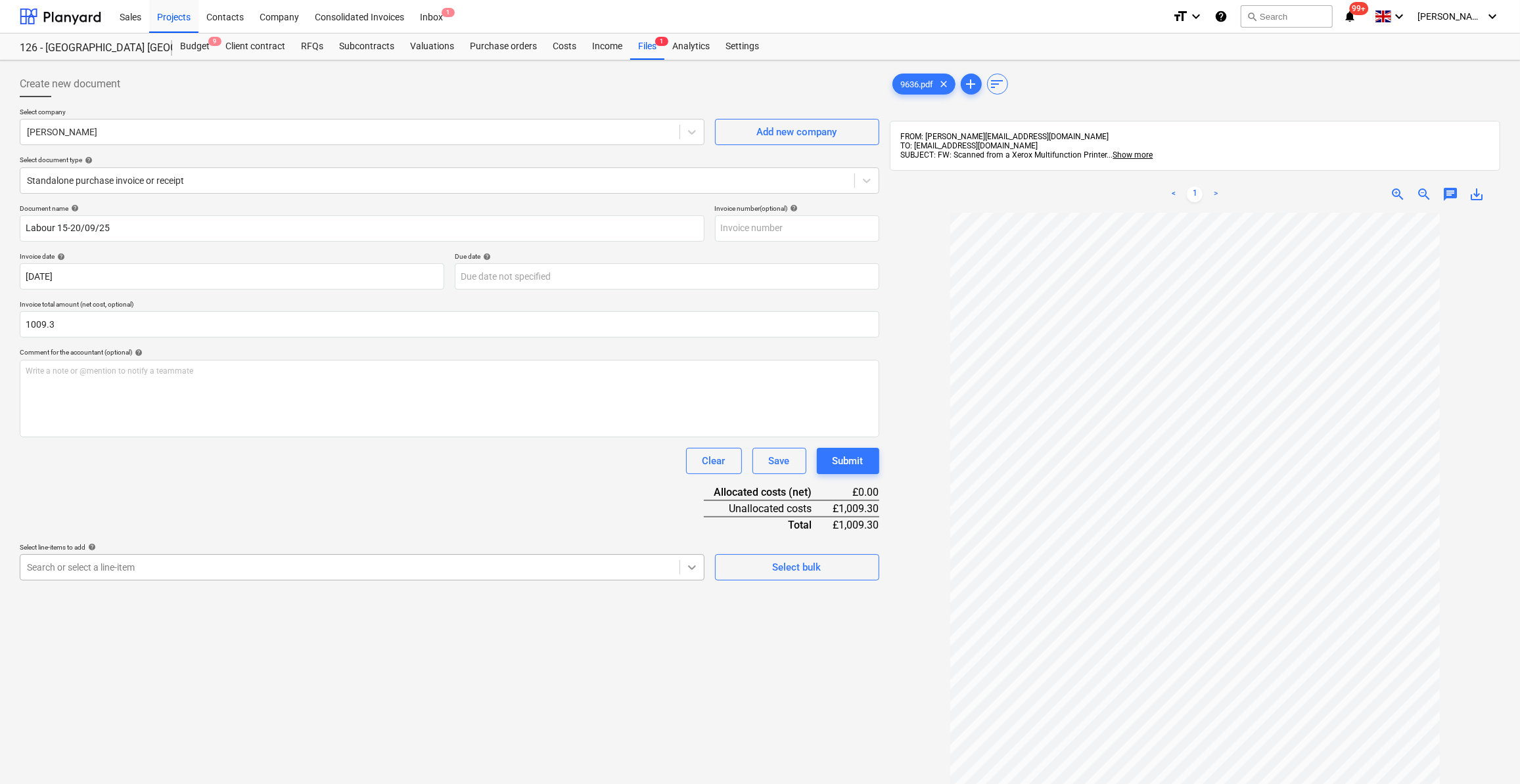
type input "1,009.30"
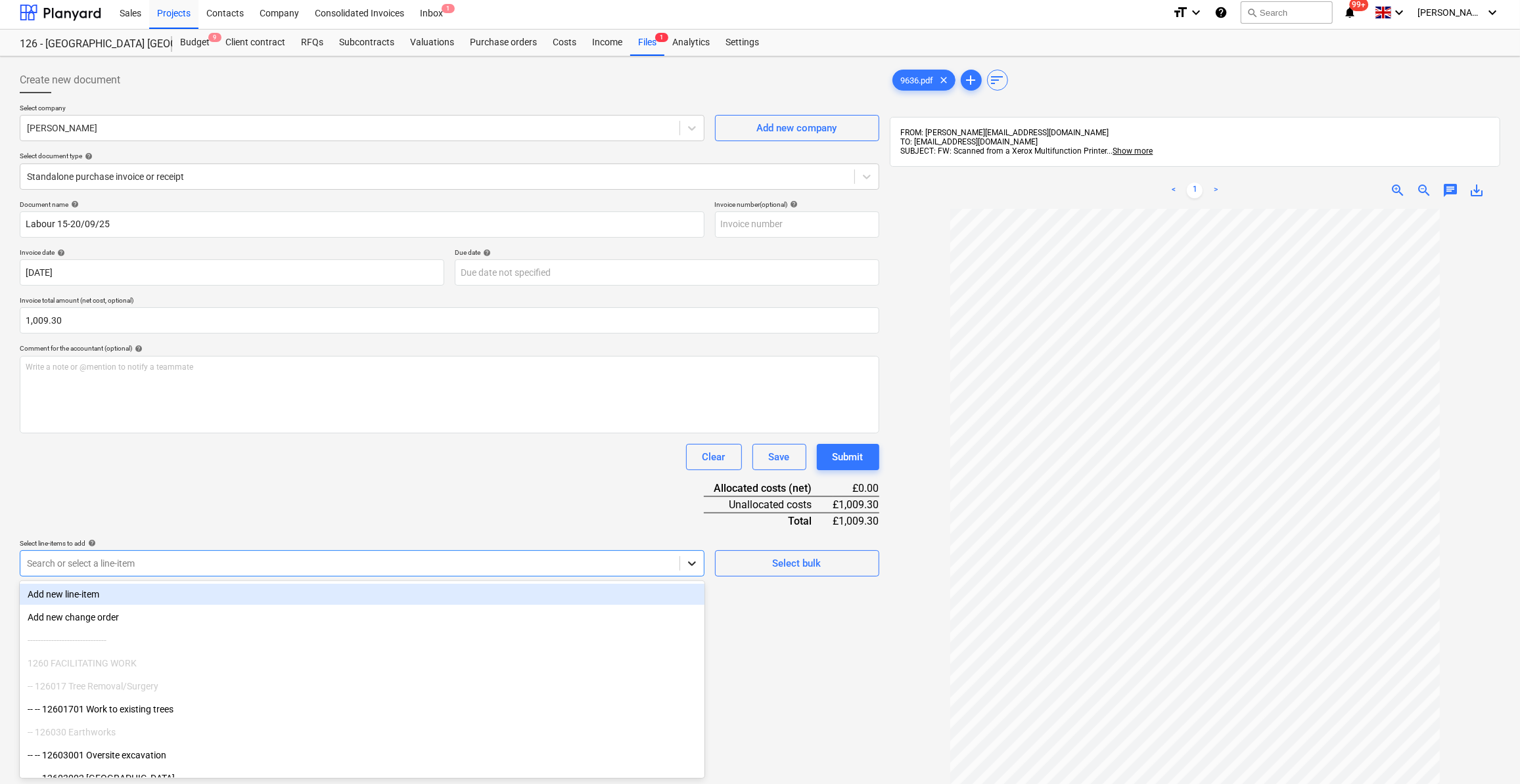
click at [687, 571] on div at bounding box center [692, 563] width 24 height 24
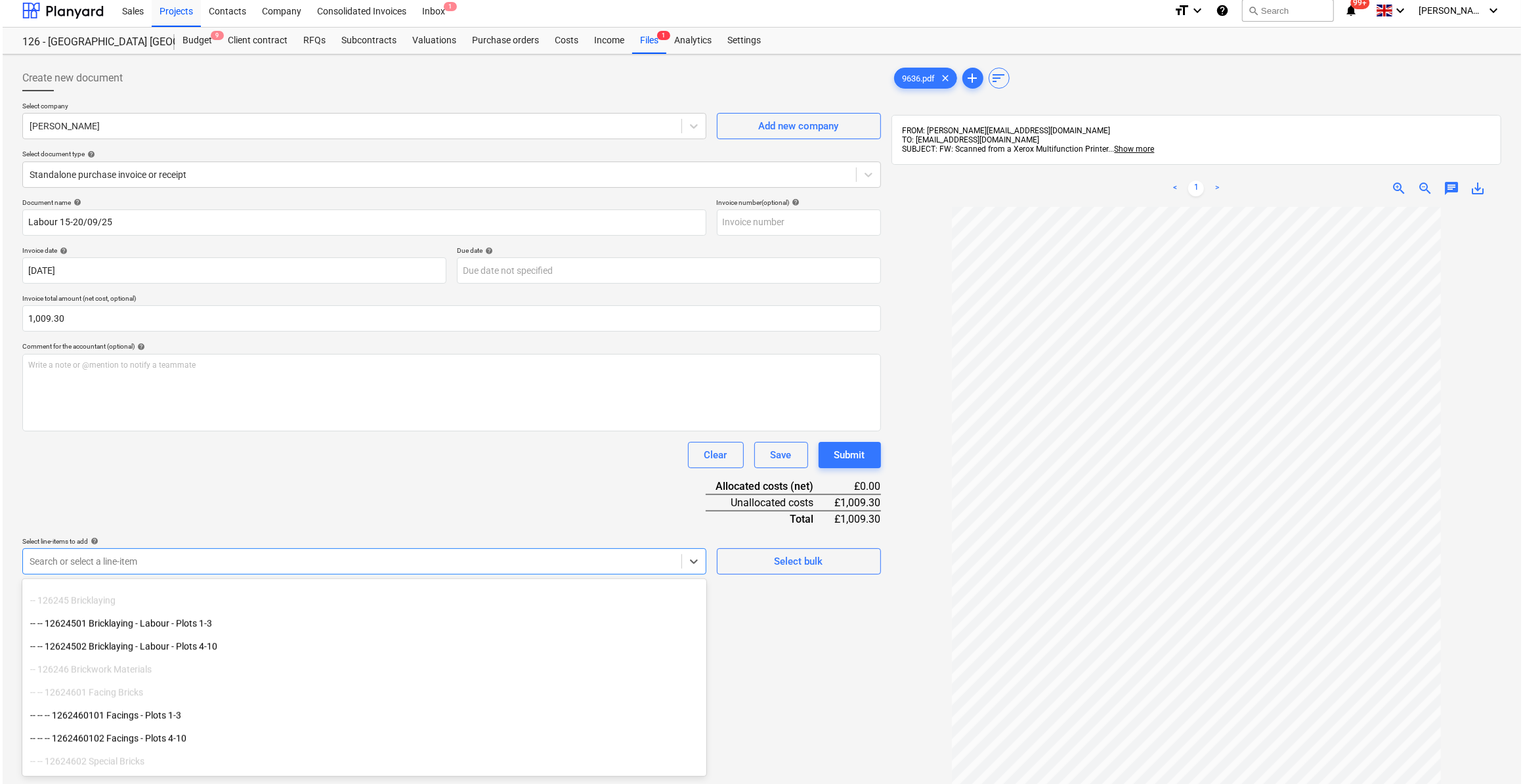
scroll to position [3103, 0]
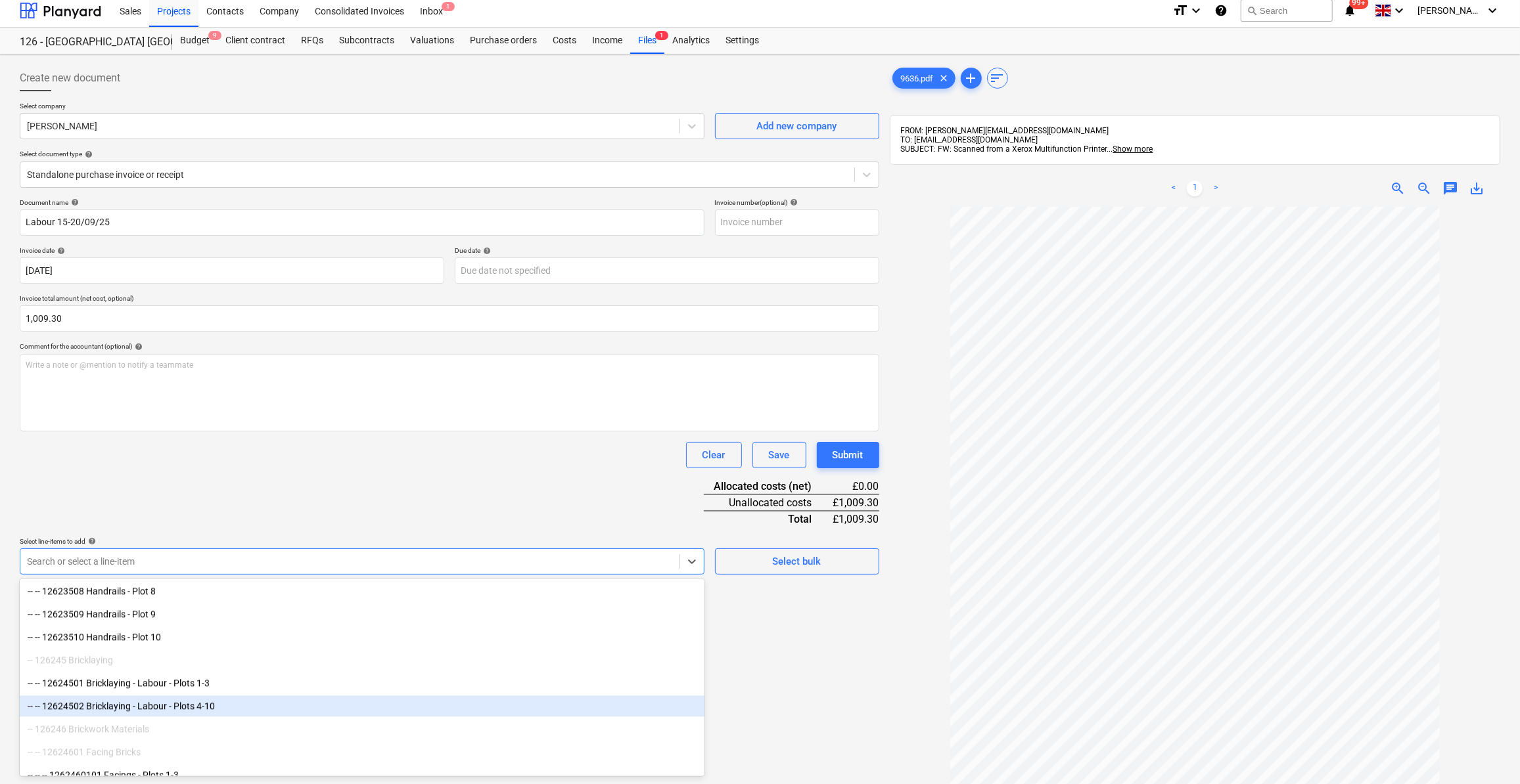
click at [184, 705] on div "-- -- 12624502 Bricklaying - Labour - Plots 4-10" at bounding box center [362, 706] width 685 height 21
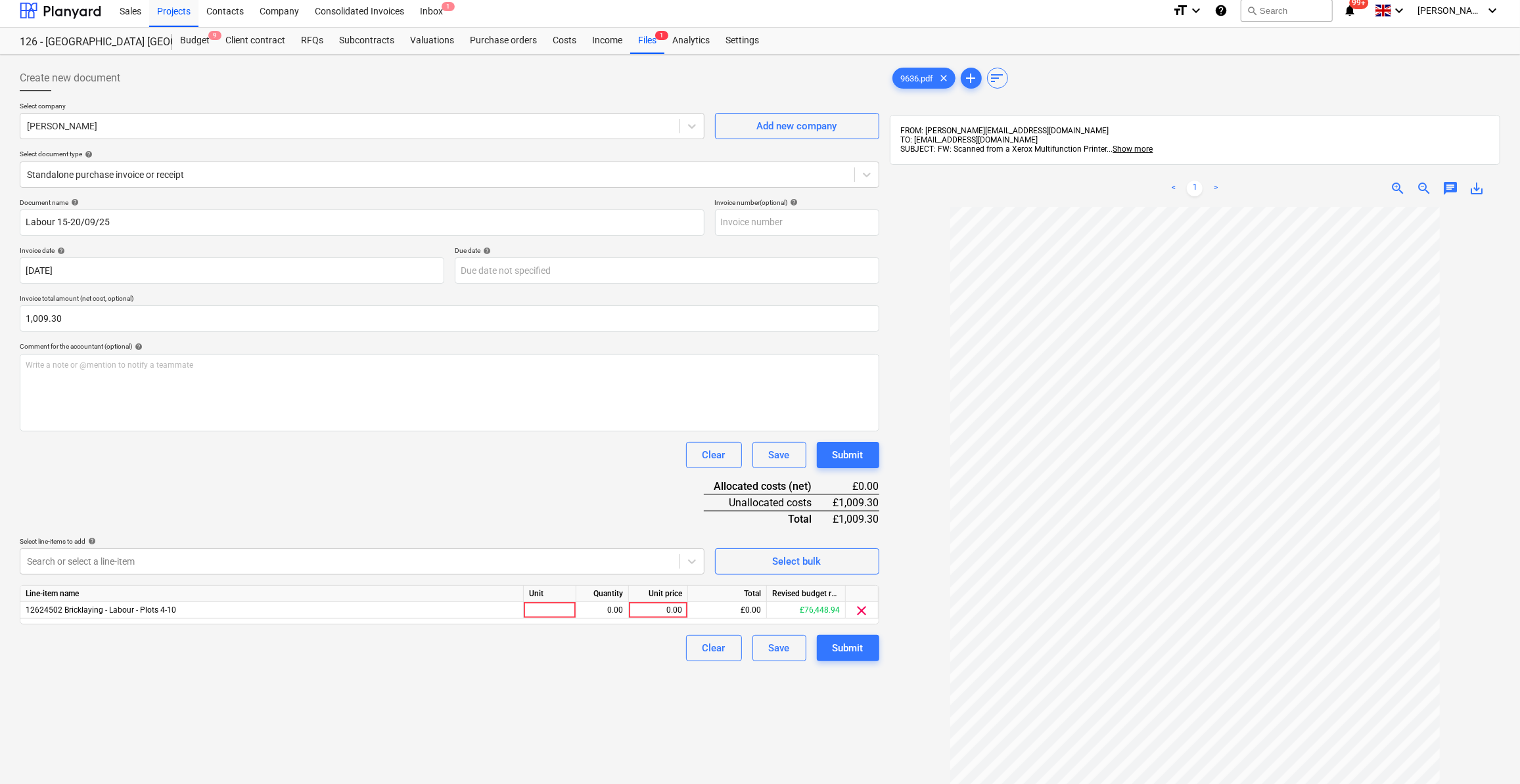
click at [821, 743] on div "Create new document Select company [PERSON_NAME] Add new company Select documen…" at bounding box center [449, 509] width 870 height 900
click at [530, 610] on div at bounding box center [550, 610] width 53 height 16
type input "Day"
click at [614, 610] on div "0.00" at bounding box center [601, 610] width 41 height 16
type input "6"
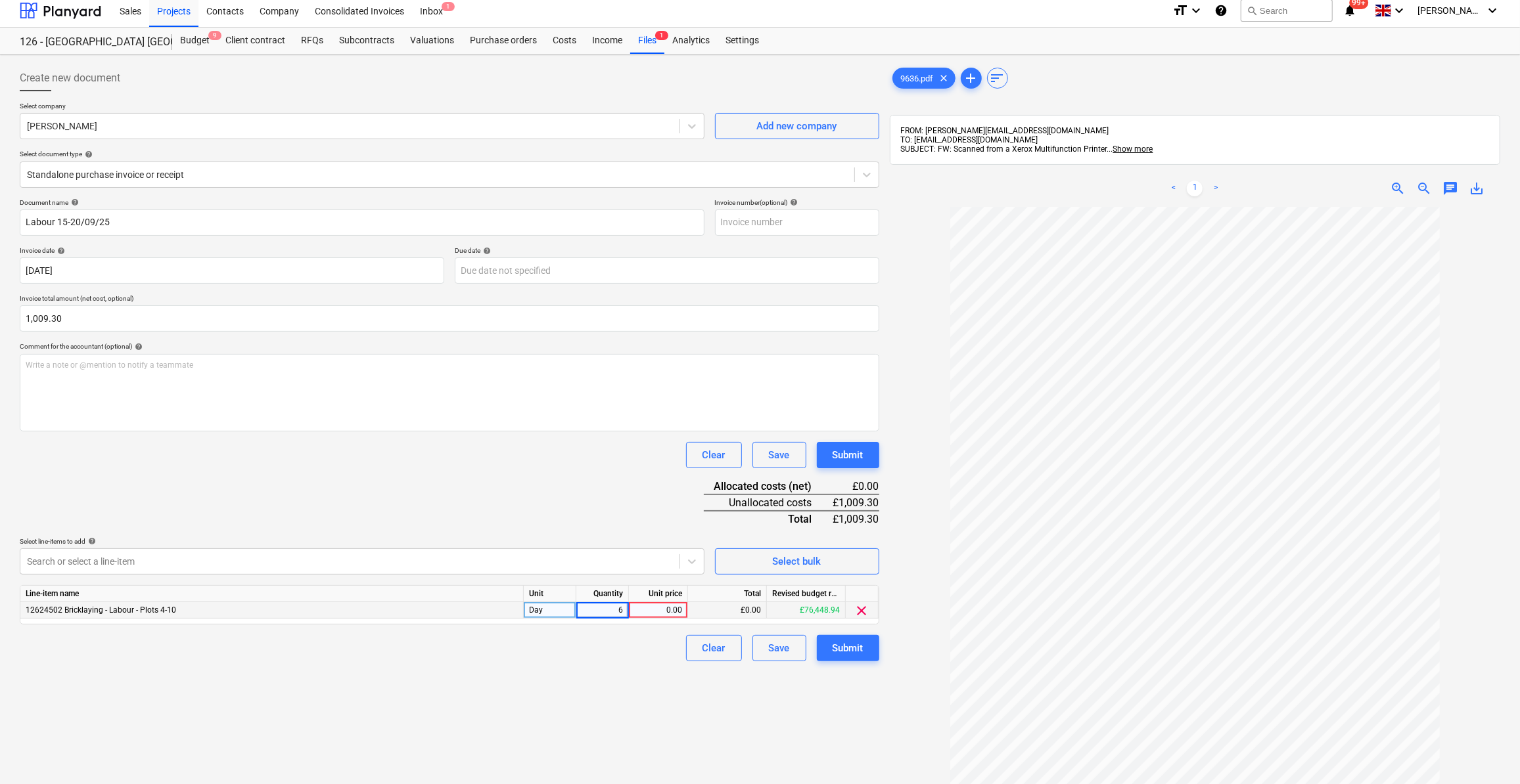
click at [657, 610] on div "0.00" at bounding box center [658, 610] width 48 height 16
type input "190"
click at [587, 644] on div "Clear Save Submit" at bounding box center [449, 647] width 859 height 26
click at [624, 608] on div "6.00" at bounding box center [602, 610] width 53 height 16
type input "5.6875"
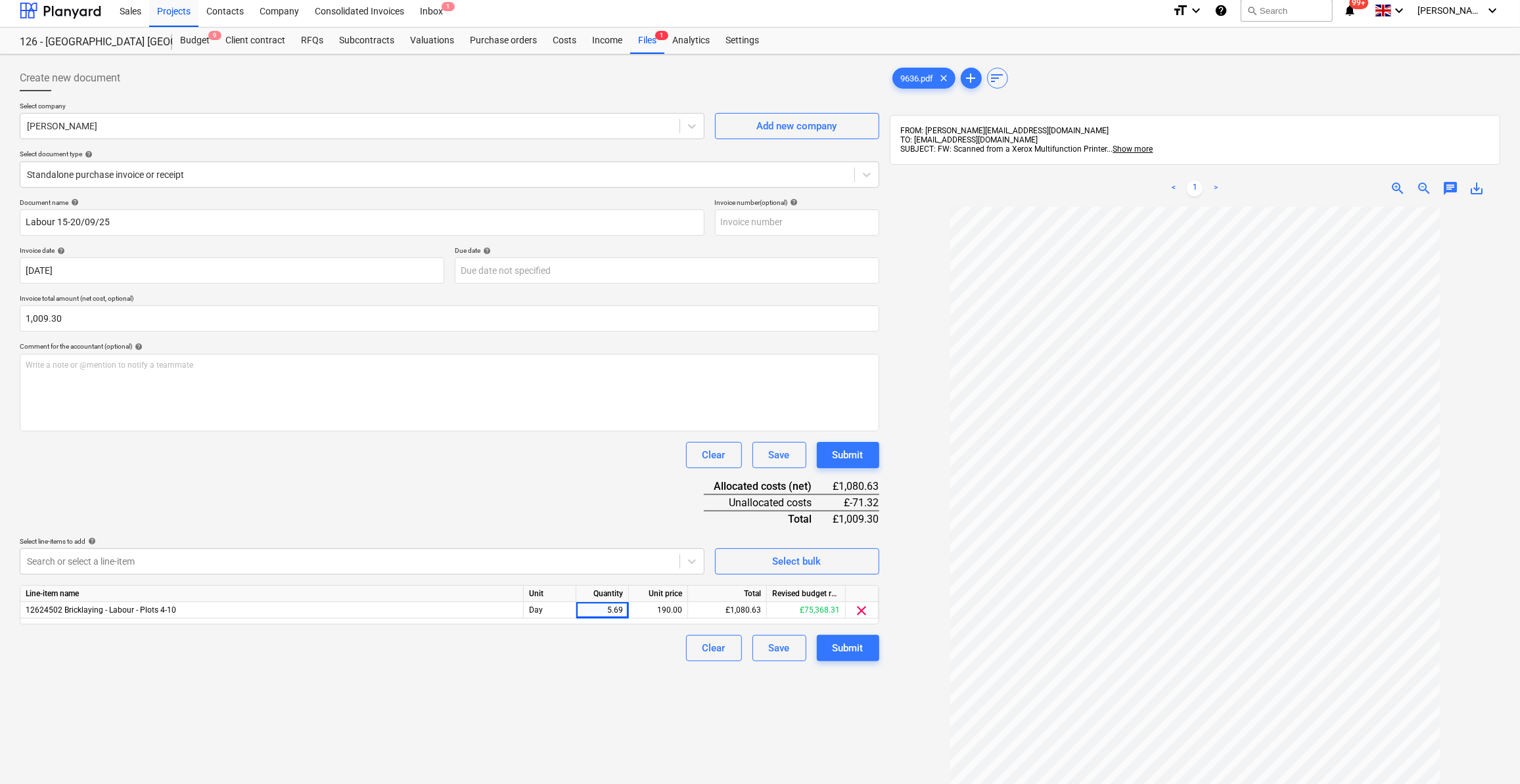
drag, startPoint x: 624, startPoint y: 608, endPoint x: 616, endPoint y: 672, distance: 64.5
click at [624, 608] on div "5.69" at bounding box center [602, 610] width 53 height 16
drag, startPoint x: 624, startPoint y: 607, endPoint x: 631, endPoint y: 634, distance: 27.9
click at [626, 608] on input "5.6875" at bounding box center [602, 610] width 52 height 15
type input "5.3125"
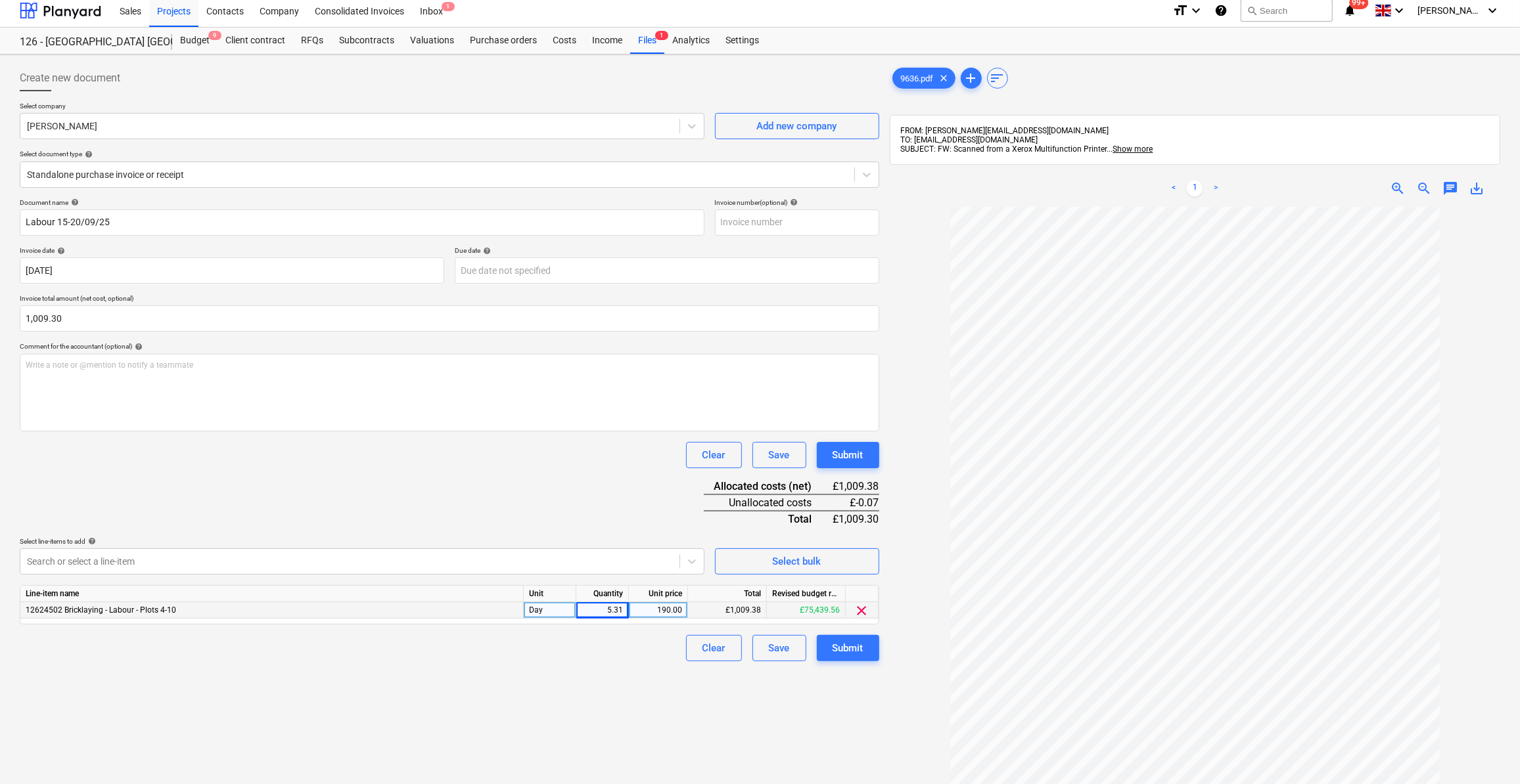
click at [624, 613] on div "5.31" at bounding box center [602, 610] width 53 height 16
click at [625, 608] on input "5.3125" at bounding box center [602, 610] width 52 height 15
type input "5.312"
click at [624, 643] on div "Clear Save Submit" at bounding box center [449, 647] width 859 height 26
click at [626, 611] on div "5.31" at bounding box center [602, 610] width 53 height 16
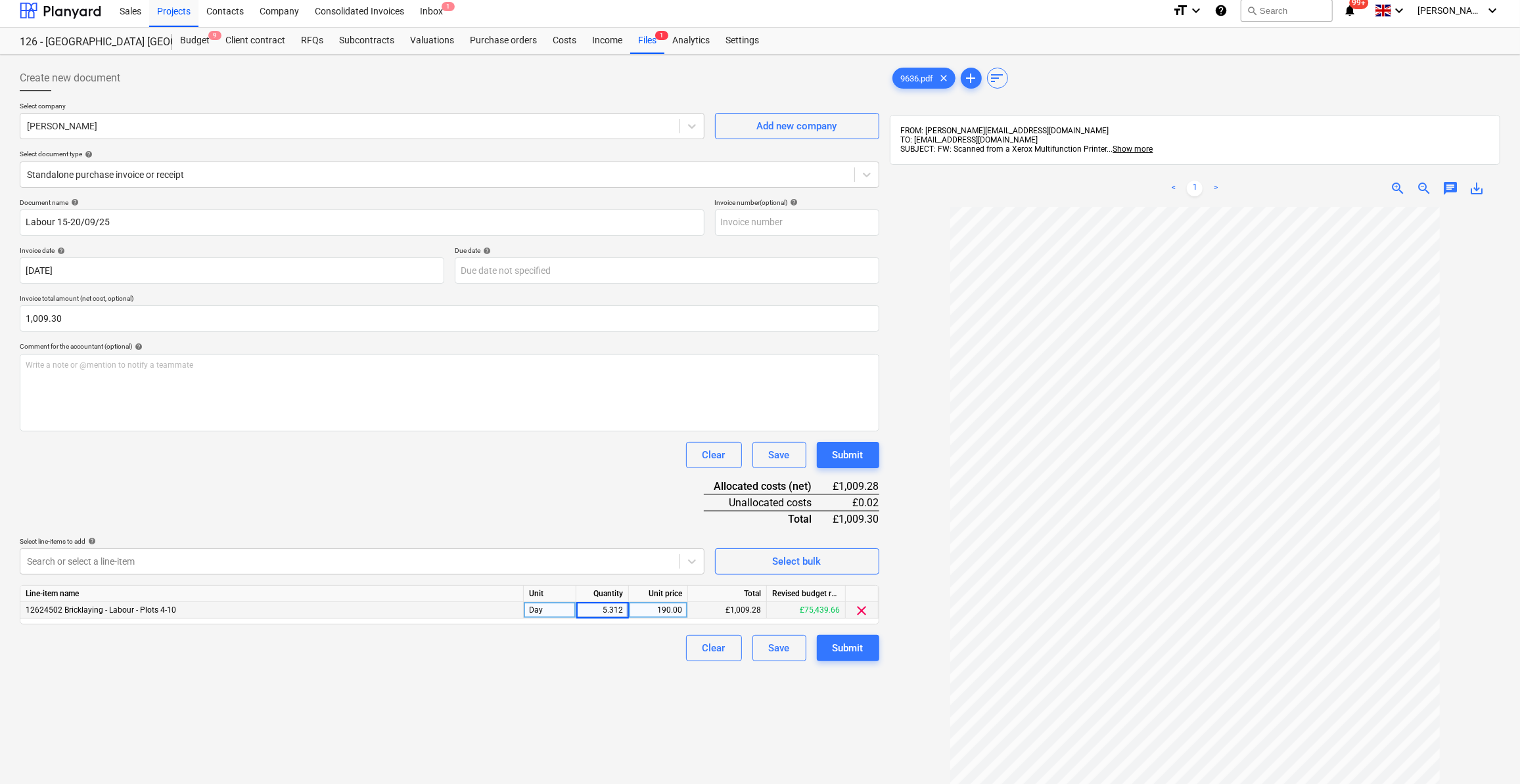
click at [624, 612] on input "5.312" at bounding box center [602, 610] width 52 height 15
type input "5.3121"
click at [612, 644] on div "Clear Save Submit" at bounding box center [449, 647] width 859 height 26
click at [842, 652] on div "Submit" at bounding box center [848, 648] width 31 height 17
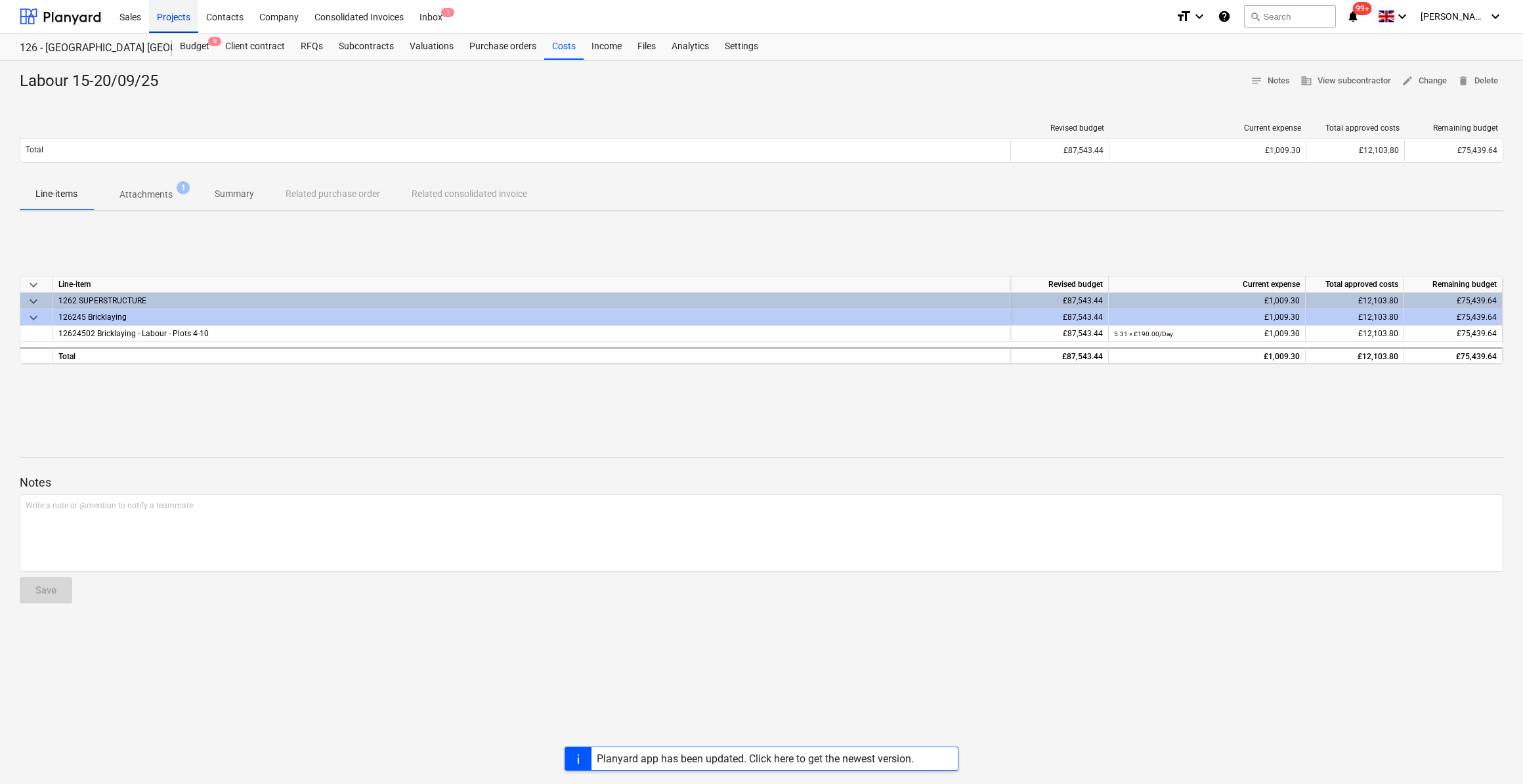
click at [168, 15] on div "Projects" at bounding box center [173, 15] width 49 height 34
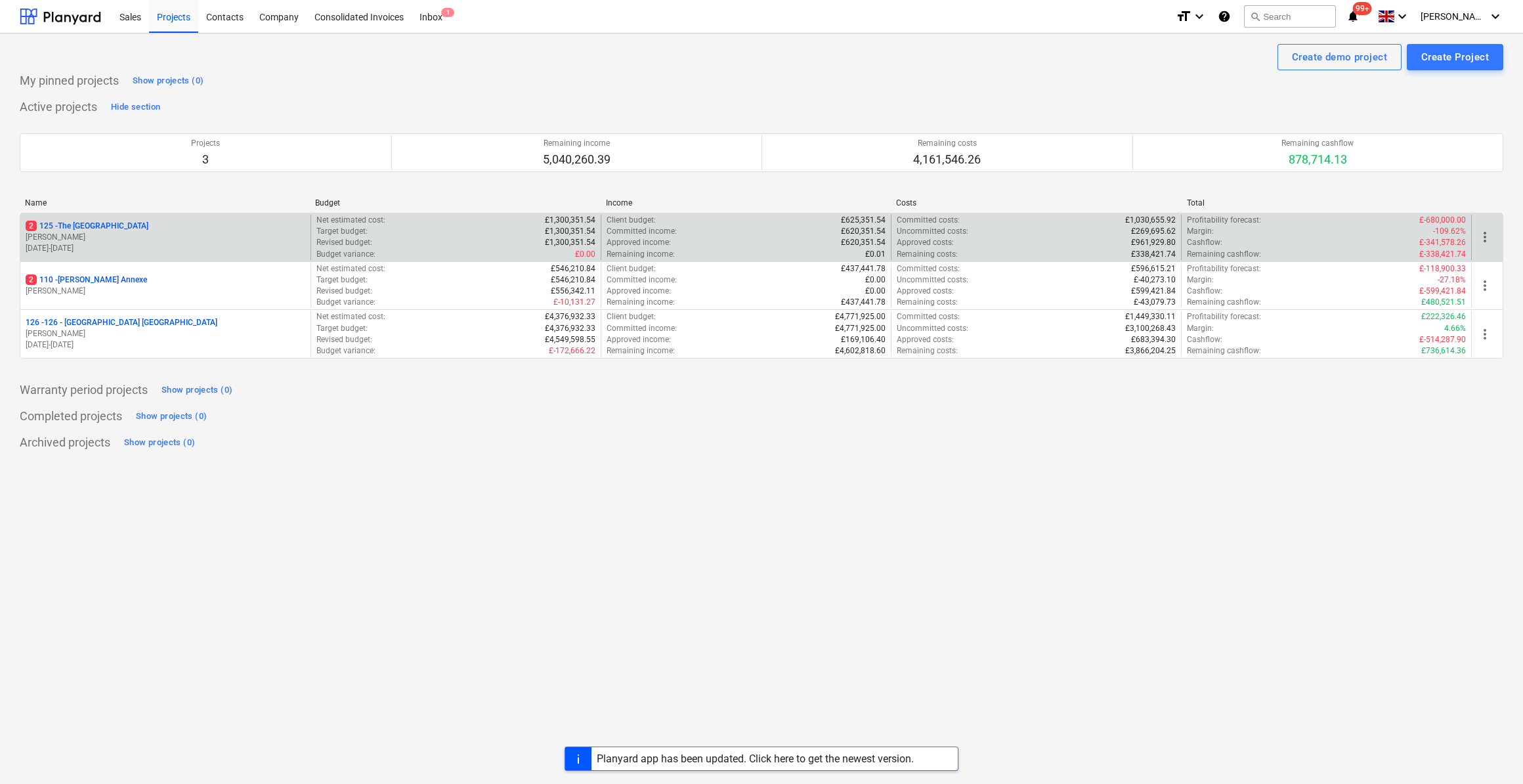
click at [72, 228] on p "2 125 - [GEOGRAPHIC_DATA]" at bounding box center [87, 226] width 123 height 11
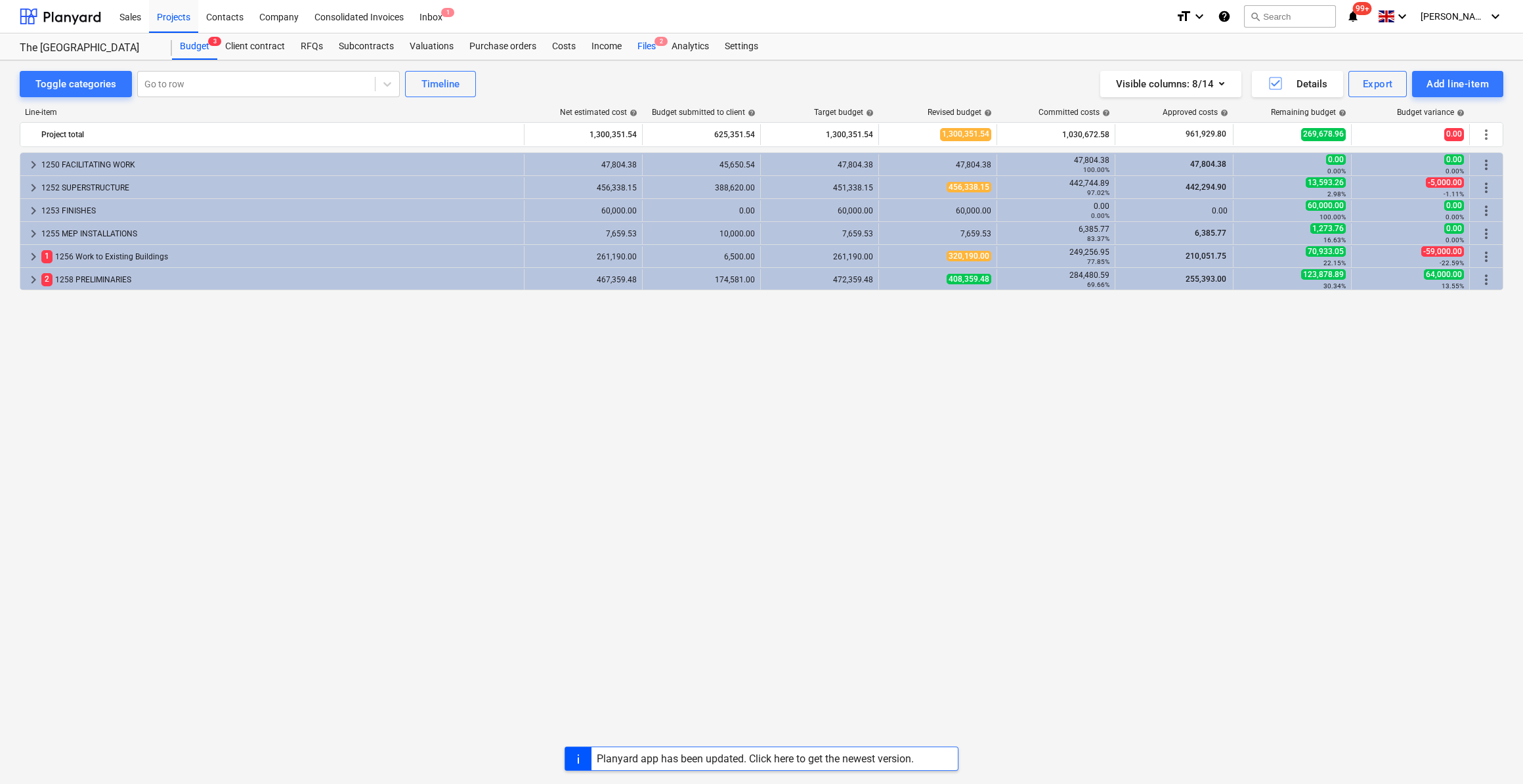
click at [638, 47] on div "Files 2" at bounding box center [647, 46] width 34 height 26
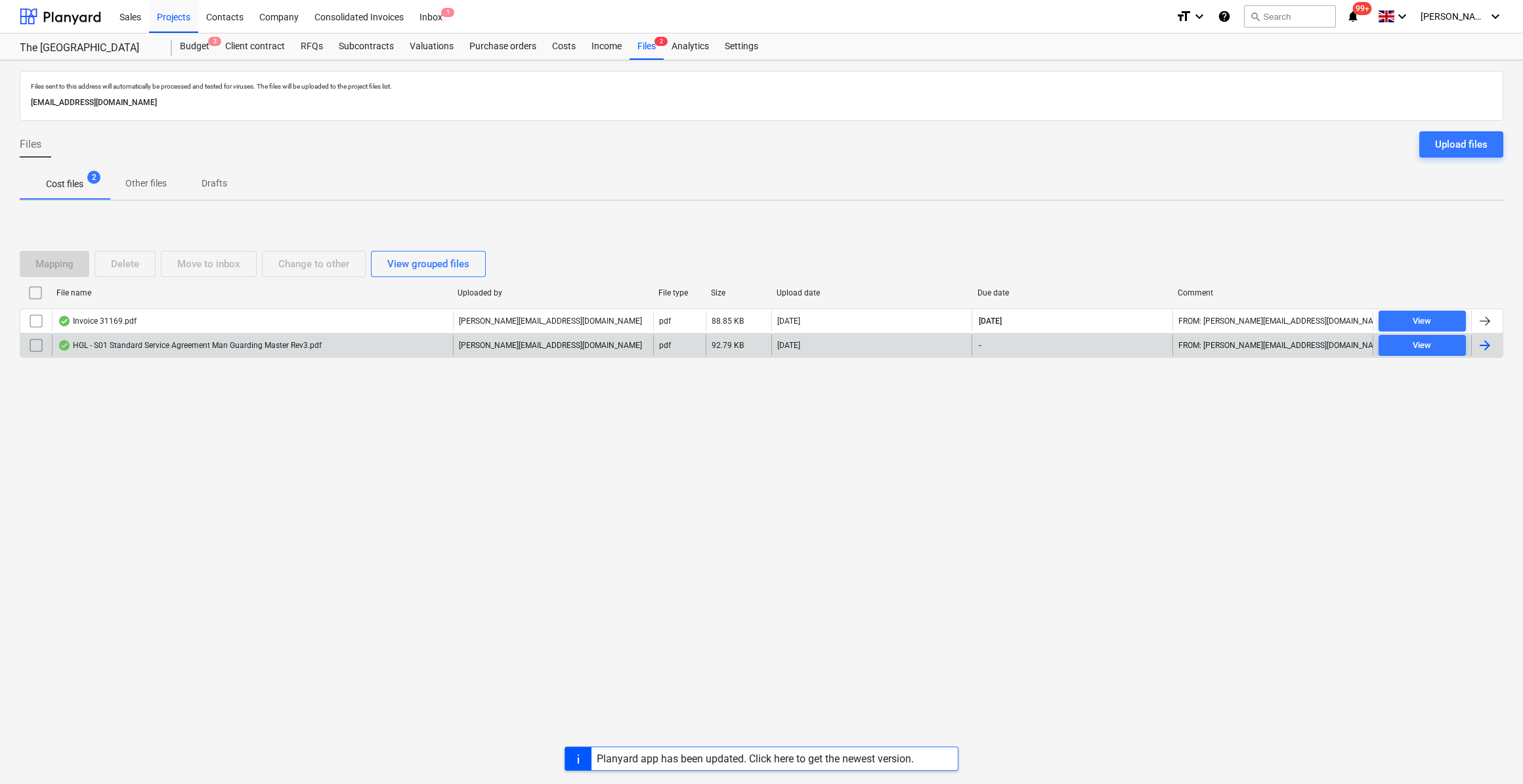
click at [29, 340] on input "checkbox" at bounding box center [36, 346] width 21 height 21
click at [120, 260] on div "Delete" at bounding box center [124, 264] width 28 height 17
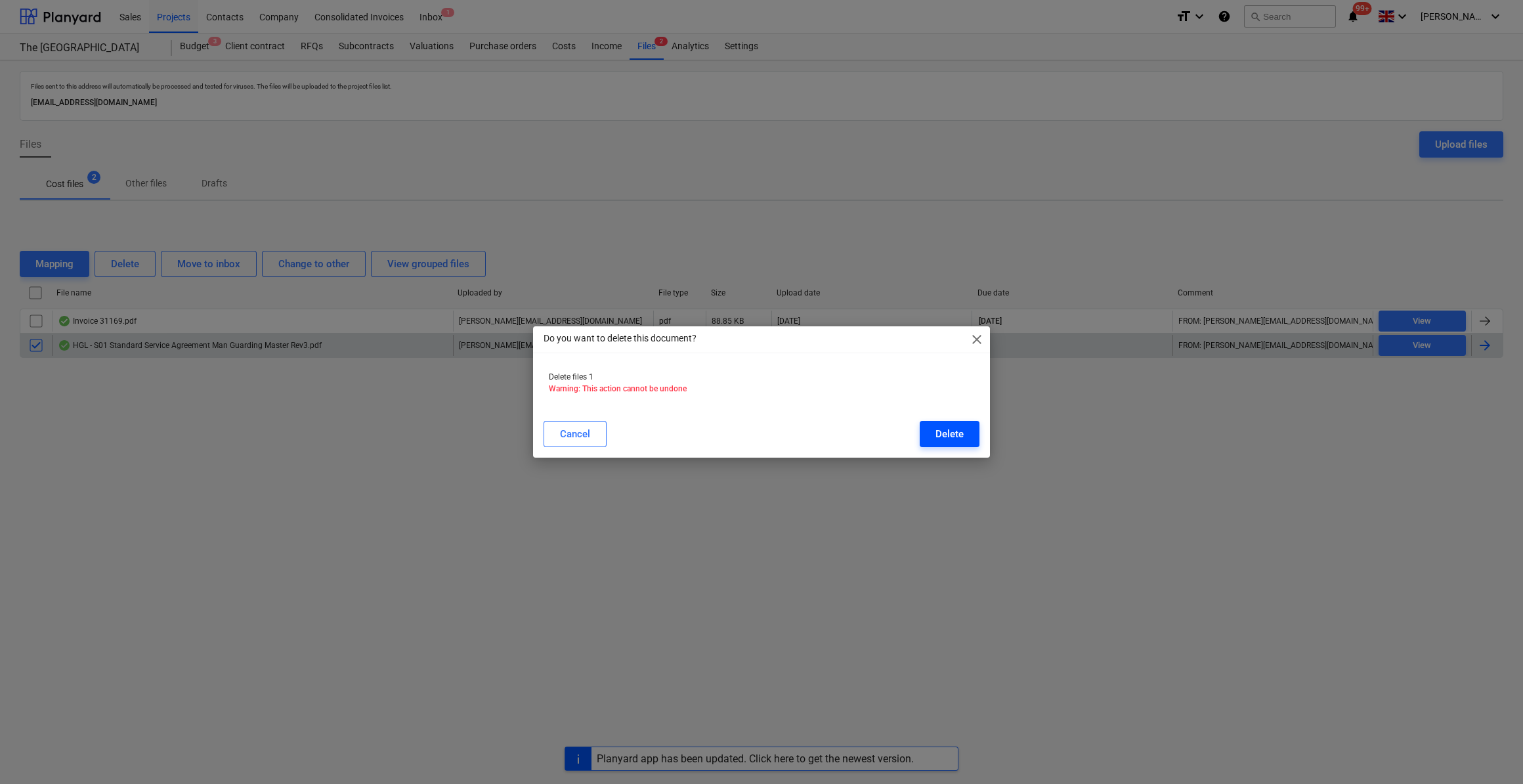
click at [942, 437] on div "Delete" at bounding box center [949, 434] width 28 height 17
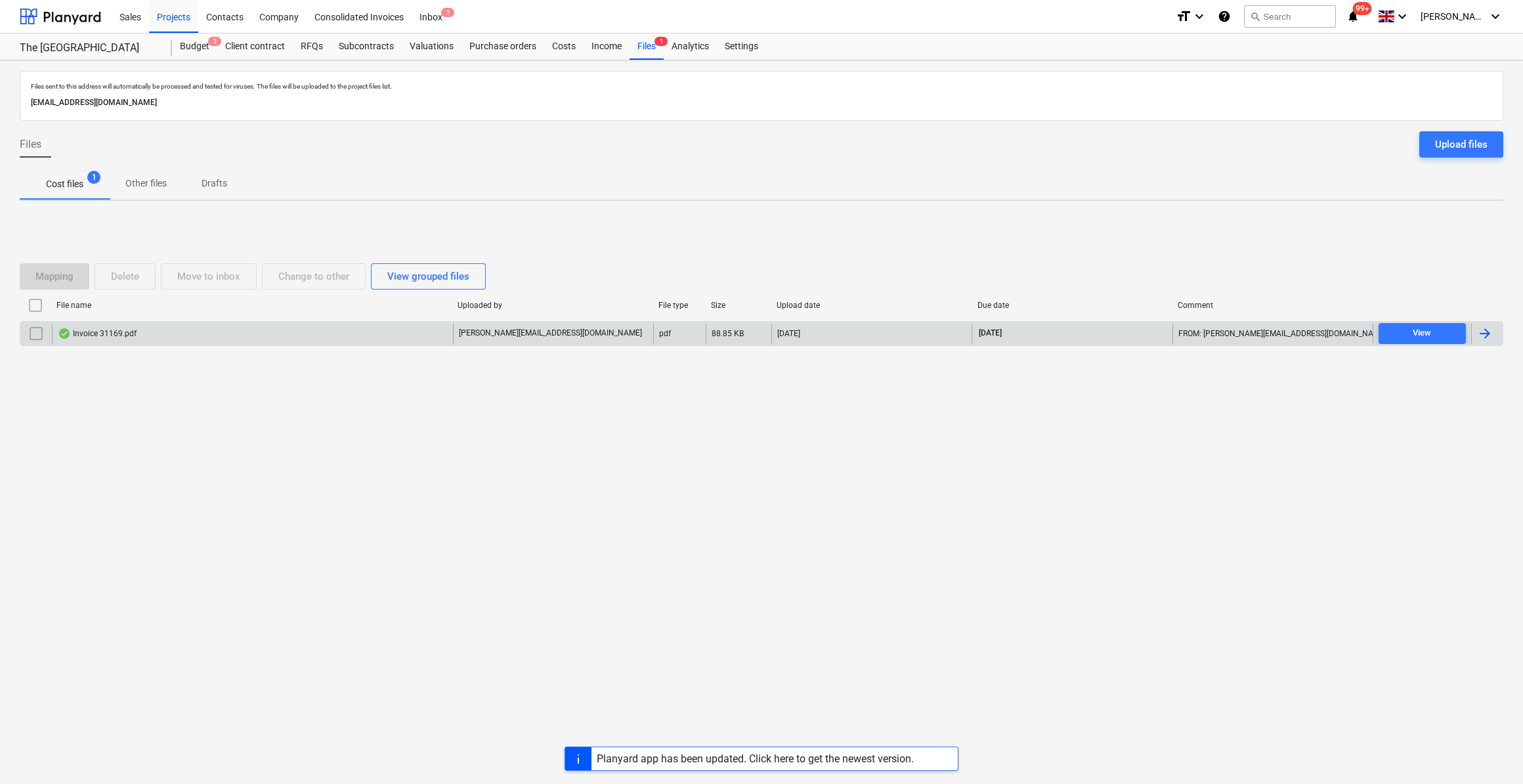
click at [1481, 329] on div at bounding box center [1485, 333] width 15 height 15
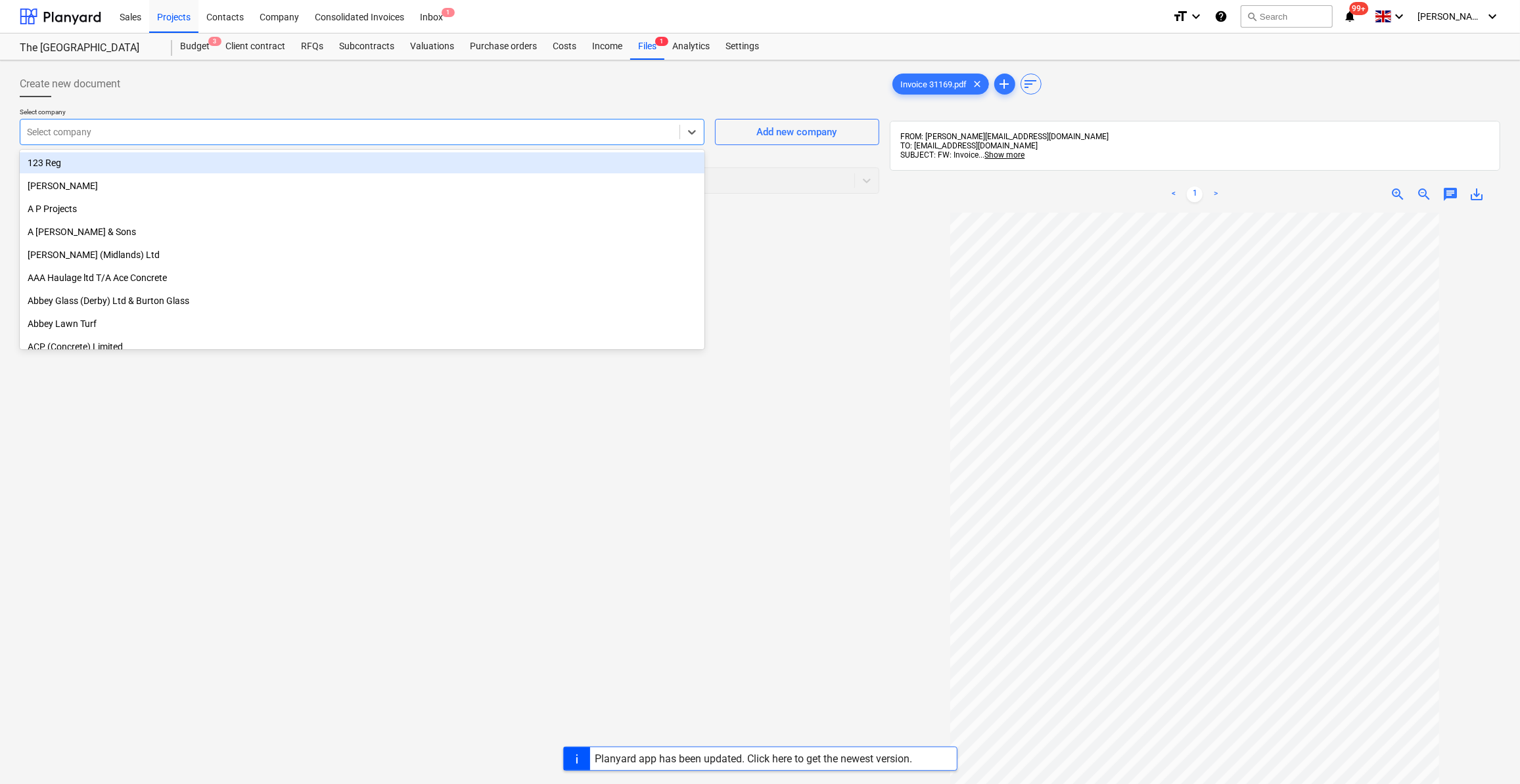
click at [68, 130] on div at bounding box center [350, 132] width 646 height 13
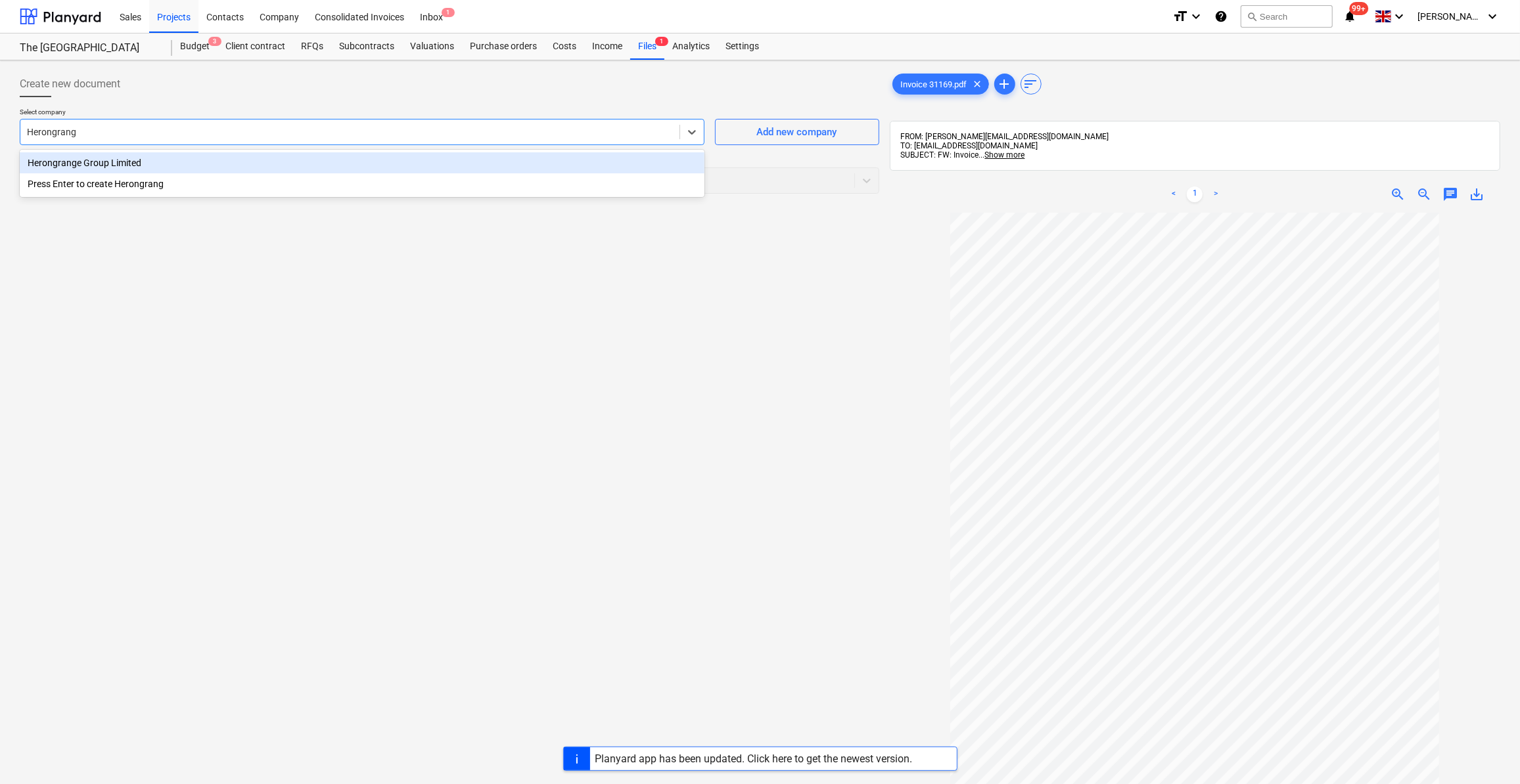
type input "Herongrange"
click at [61, 163] on div "Herongrange Group Limited" at bounding box center [362, 163] width 685 height 21
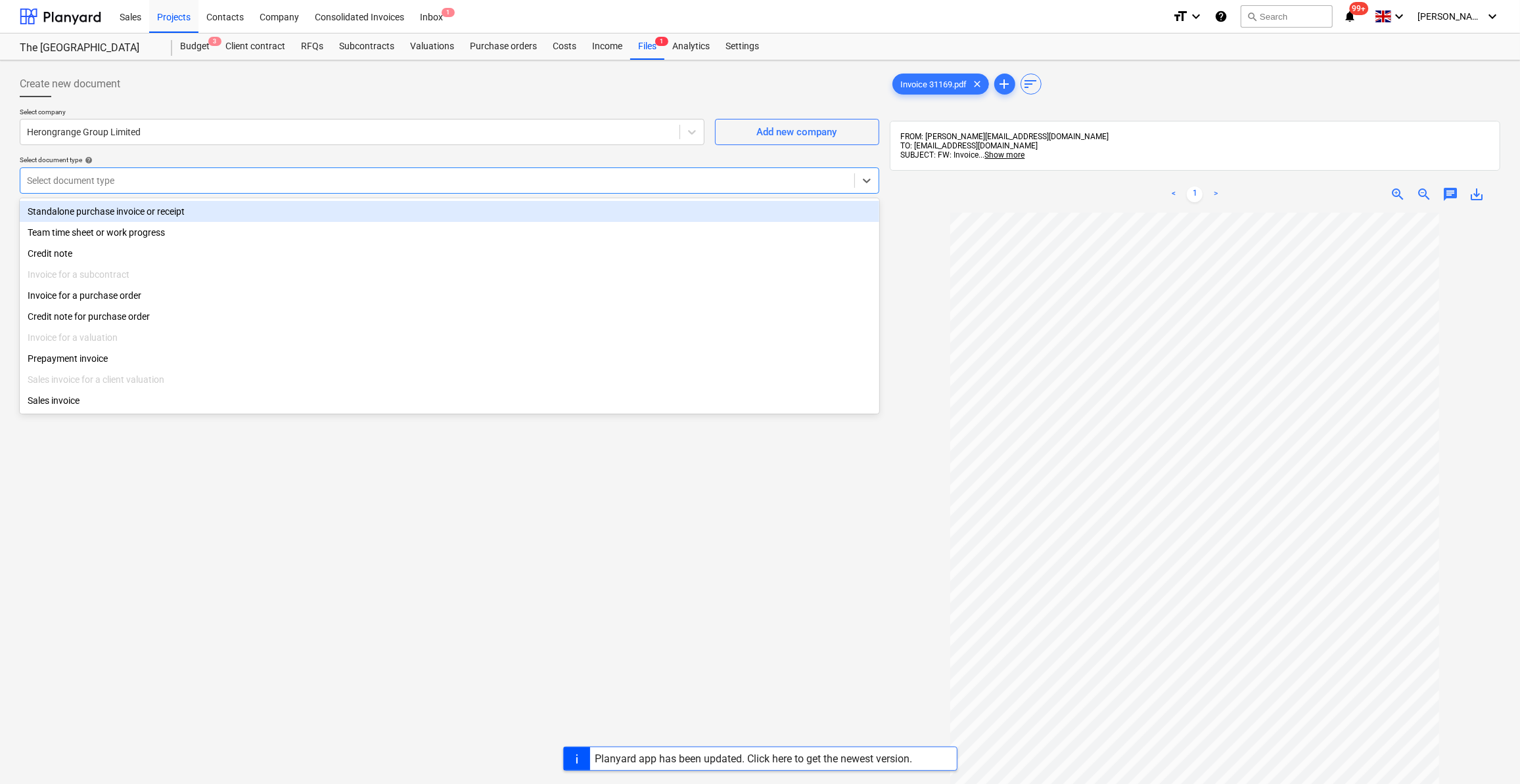
click at [76, 181] on div at bounding box center [437, 181] width 821 height 13
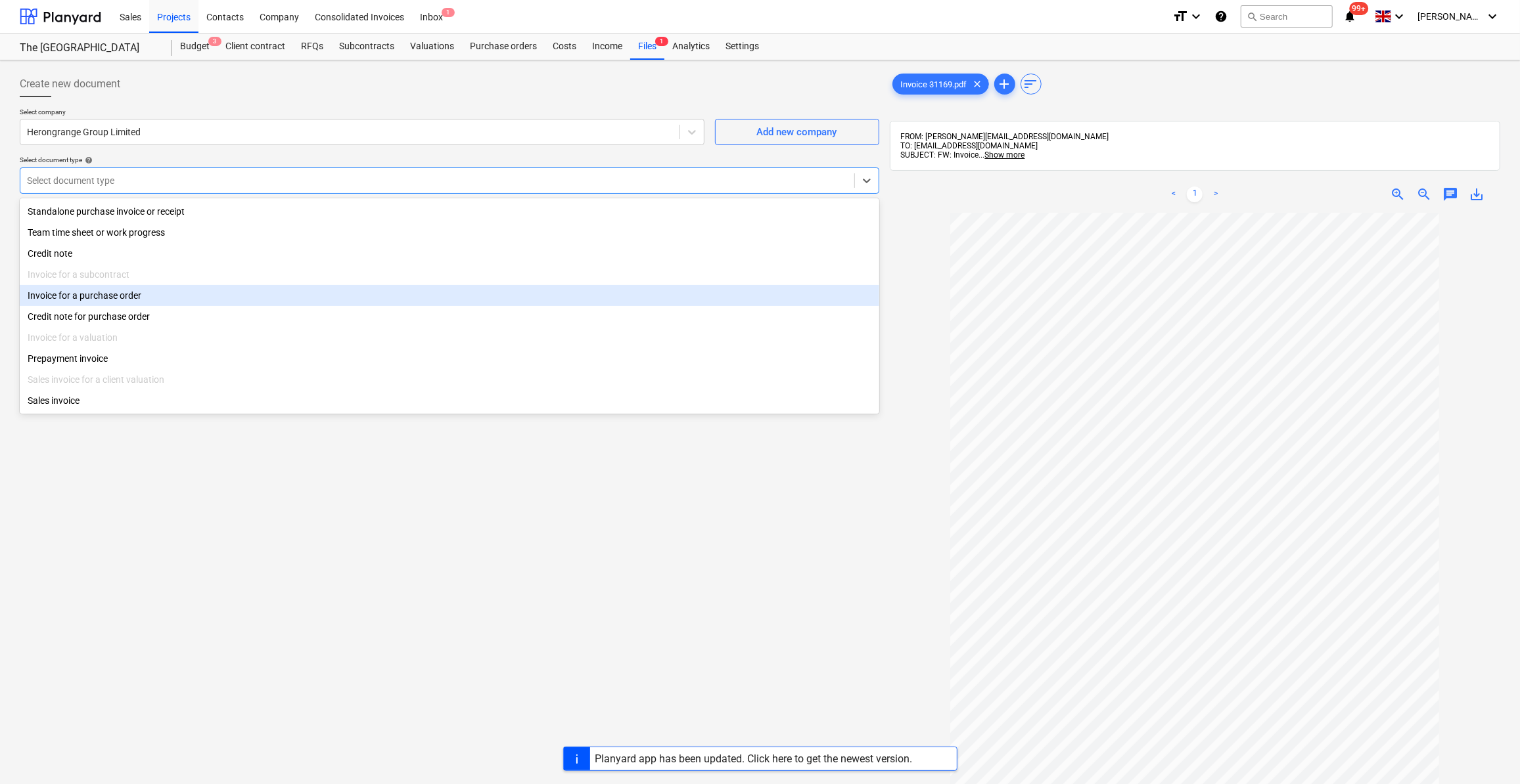
click at [144, 300] on div "Invoice for a purchase order" at bounding box center [449, 296] width 859 height 21
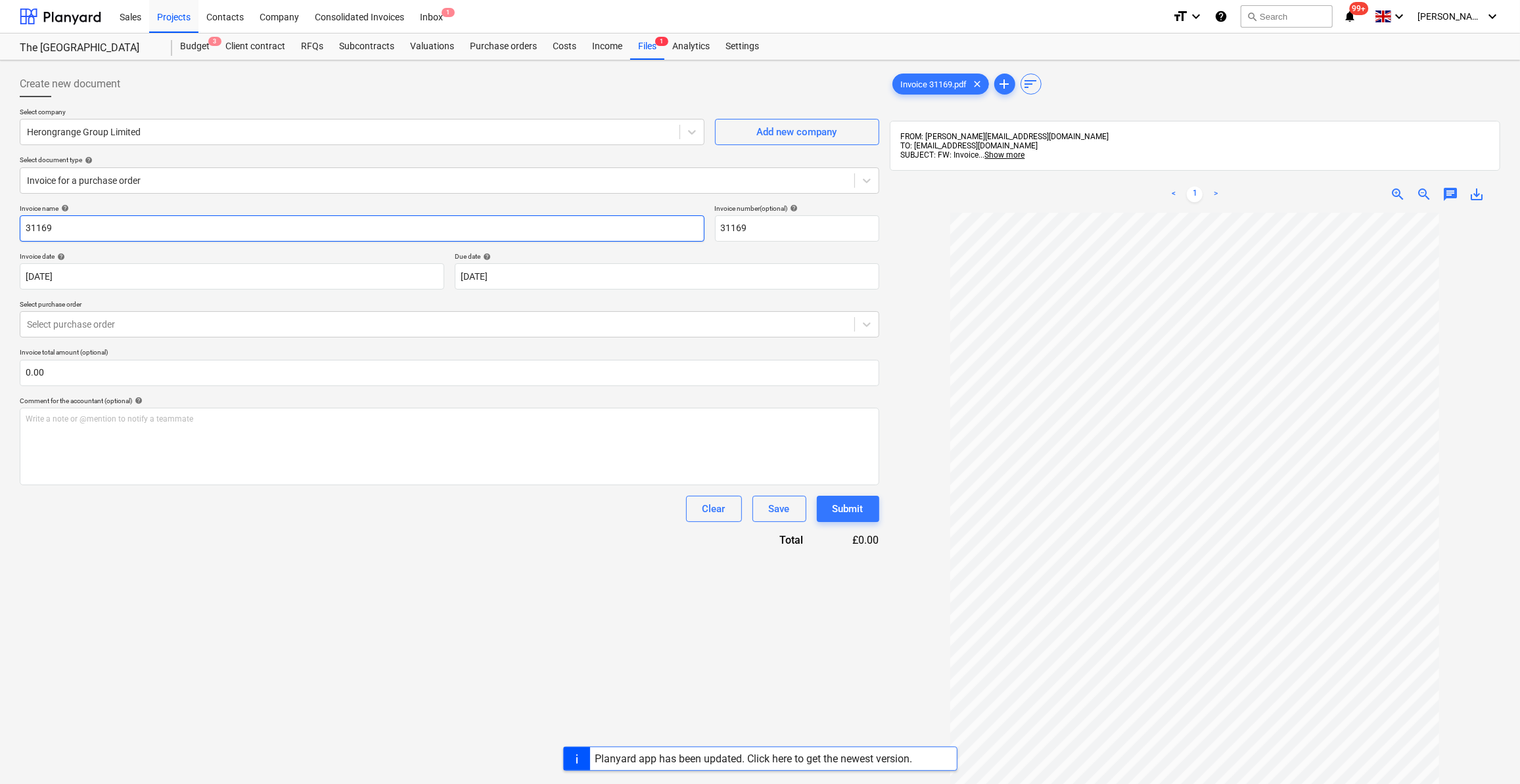
click at [27, 227] on input "31169" at bounding box center [362, 228] width 685 height 26
type input "Security 15-21/09/2025 - 31169"
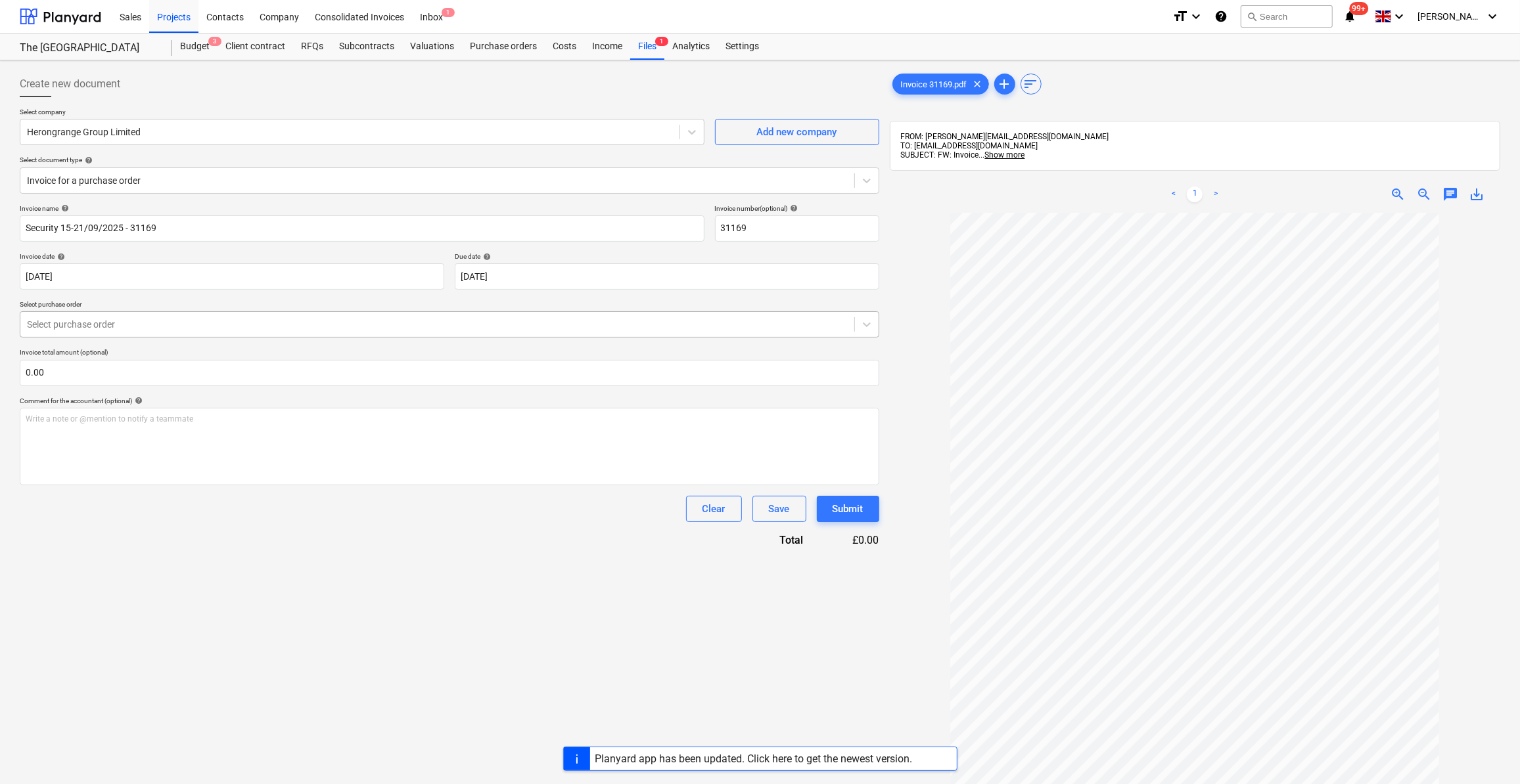
click at [61, 322] on div at bounding box center [437, 325] width 821 height 13
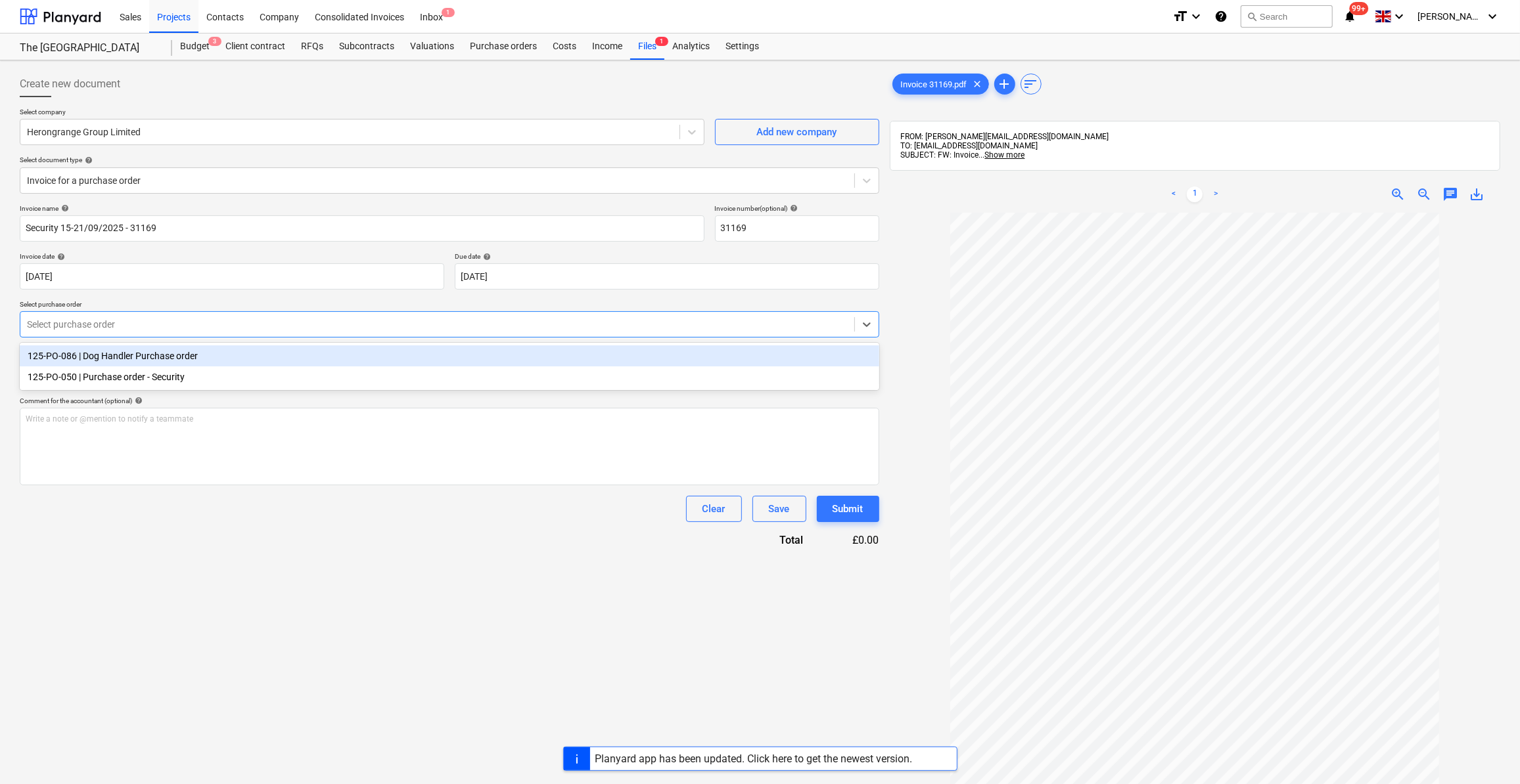
click at [91, 353] on div "125-PO-086 | Dog Handler Purchase order" at bounding box center [449, 356] width 859 height 21
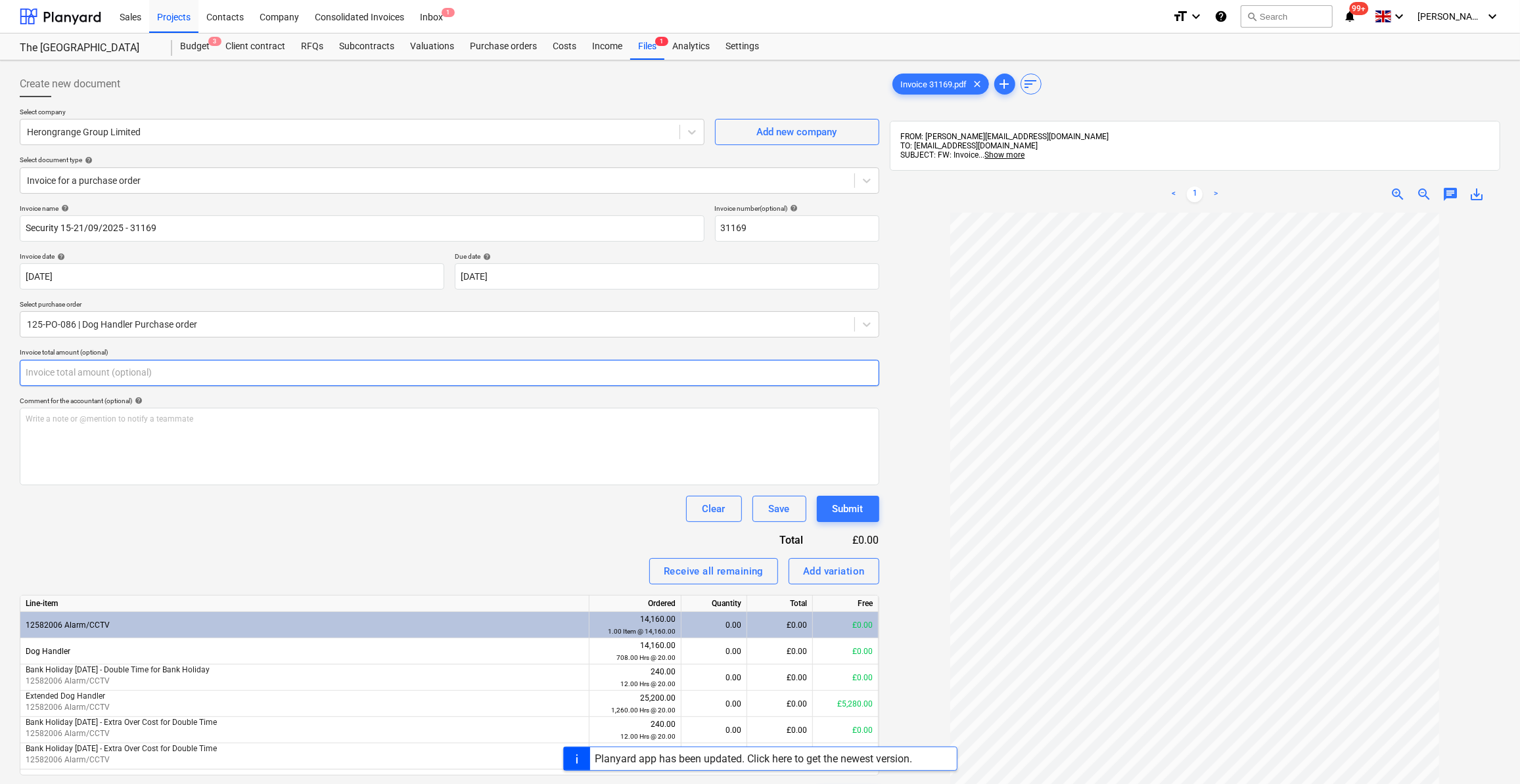
click at [57, 377] on input "text" at bounding box center [449, 372] width 859 height 26
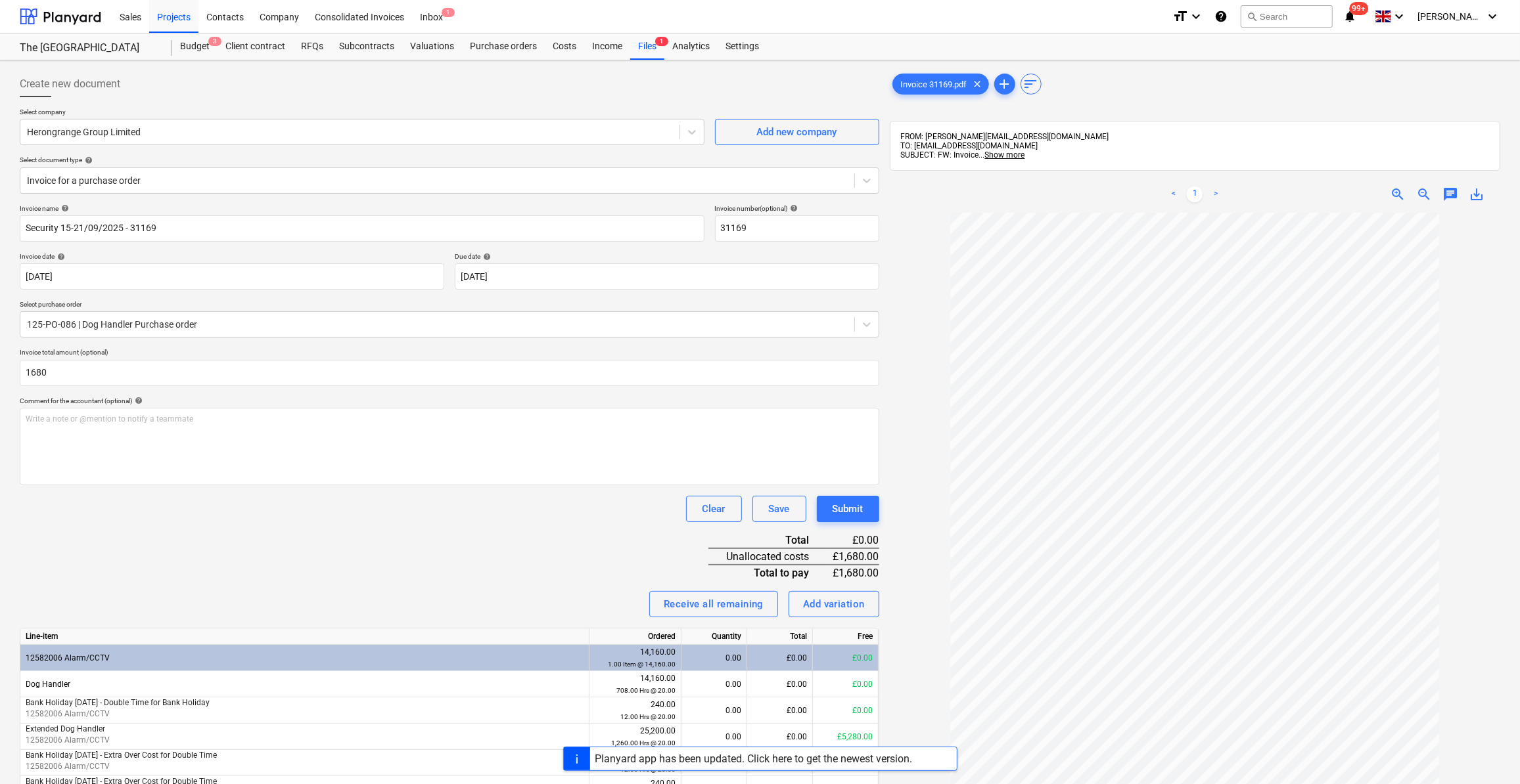
type input "1,680.00"
click at [200, 494] on div "Invoice name help Security 15-21/09/2025 - 31169 Invoice number (optional) help…" at bounding box center [449, 524] width 859 height 640
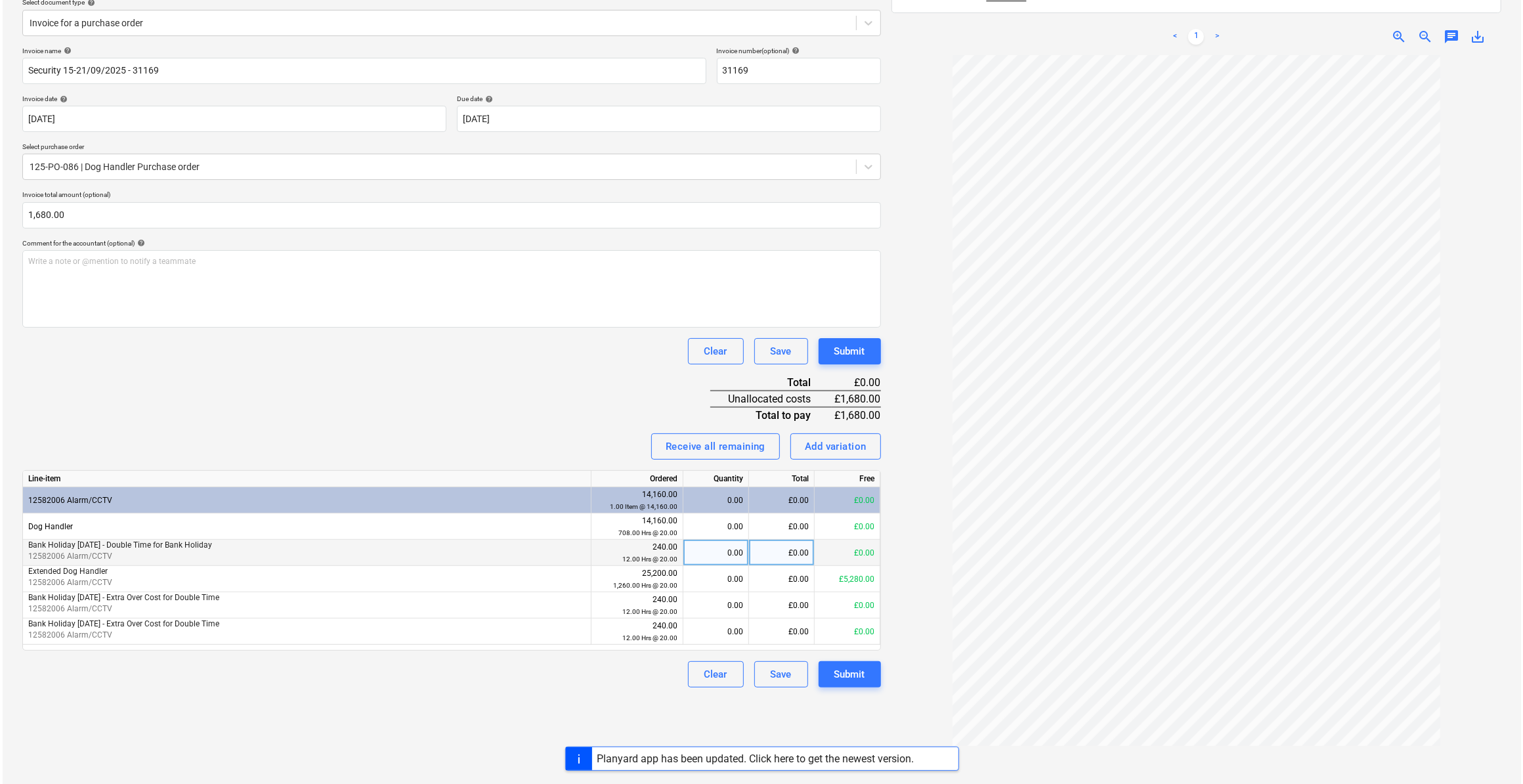
scroll to position [179, 0]
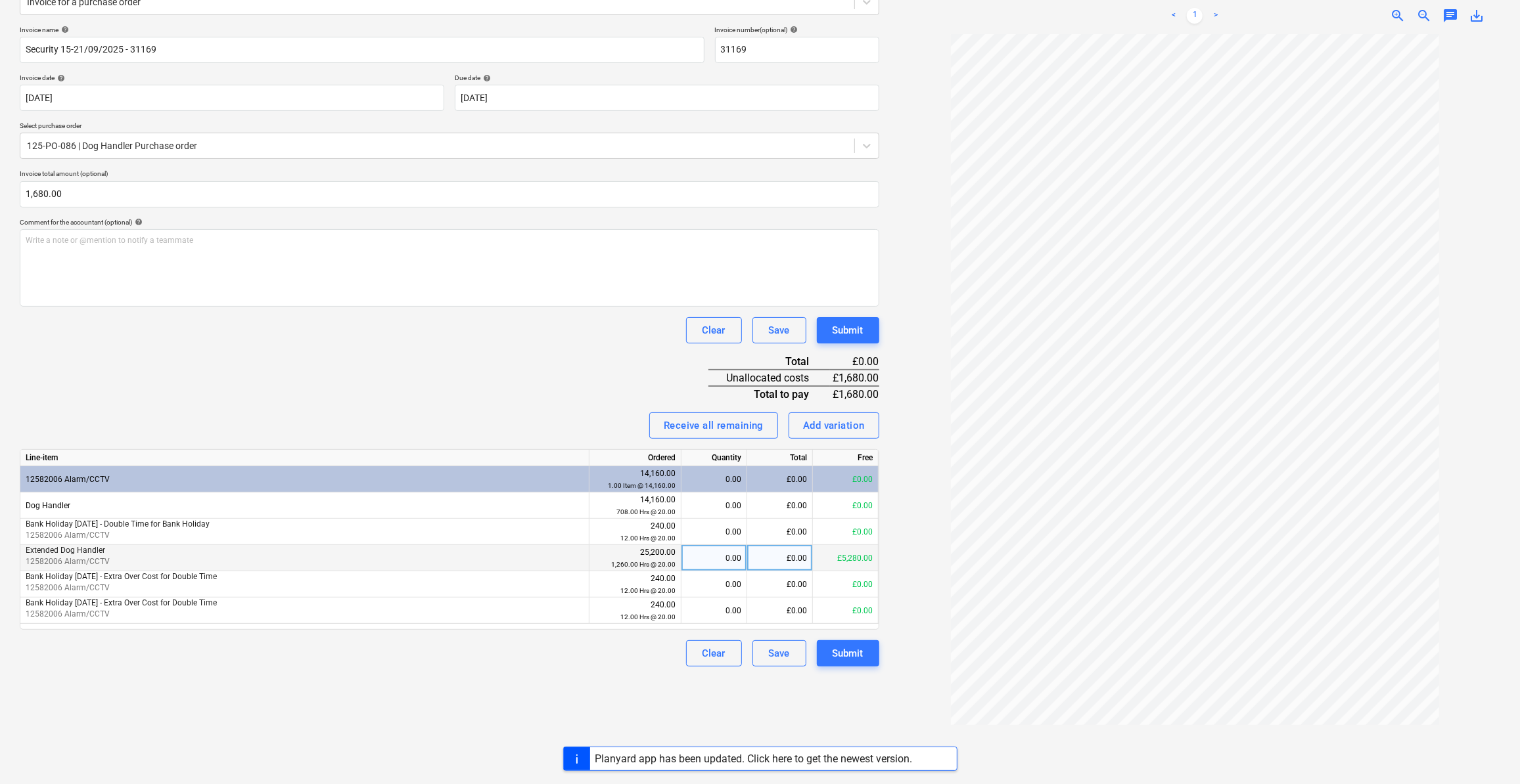
click at [729, 561] on div "0.00" at bounding box center [714, 557] width 55 height 26
type input "84"
click at [565, 660] on div "Clear Save Submit" at bounding box center [449, 653] width 859 height 26
click at [840, 654] on div "Submit" at bounding box center [848, 654] width 31 height 17
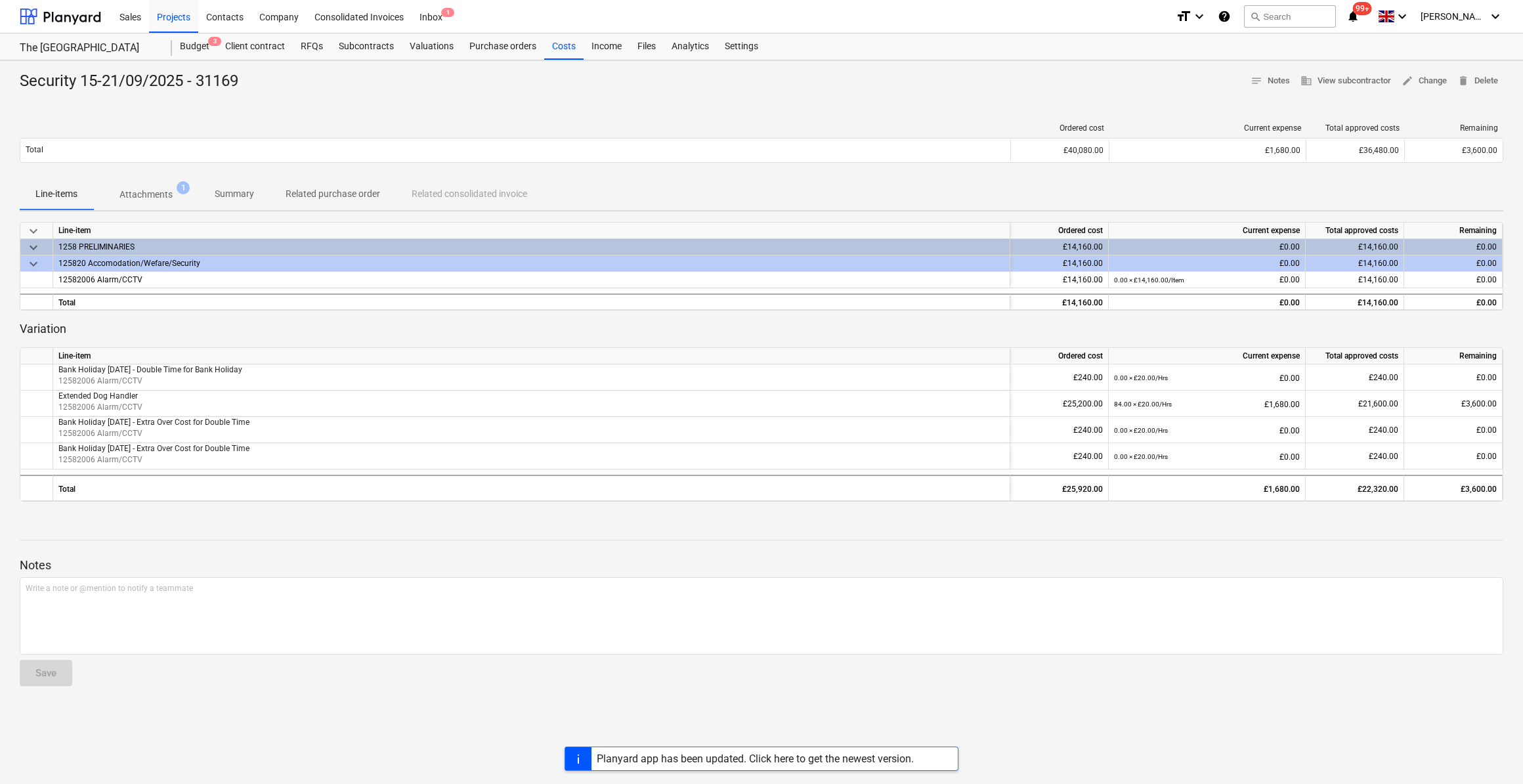
click at [808, 762] on div "Planyard app has been updated. Click here to get the newest version." at bounding box center [755, 758] width 317 height 12
click at [194, 47] on div "Budget 3" at bounding box center [194, 46] width 45 height 26
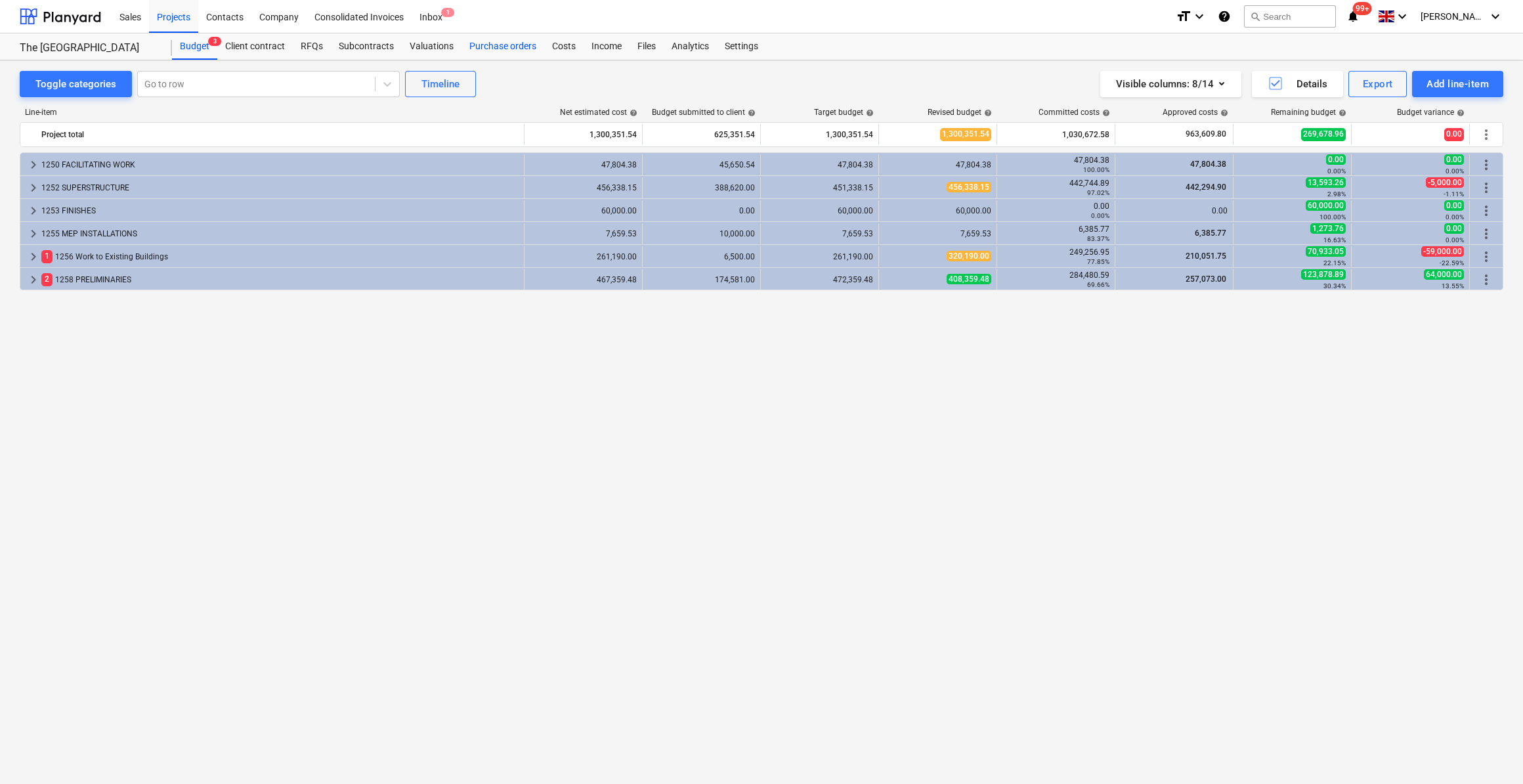
click at [524, 46] on div "Purchase orders" at bounding box center [503, 46] width 82 height 26
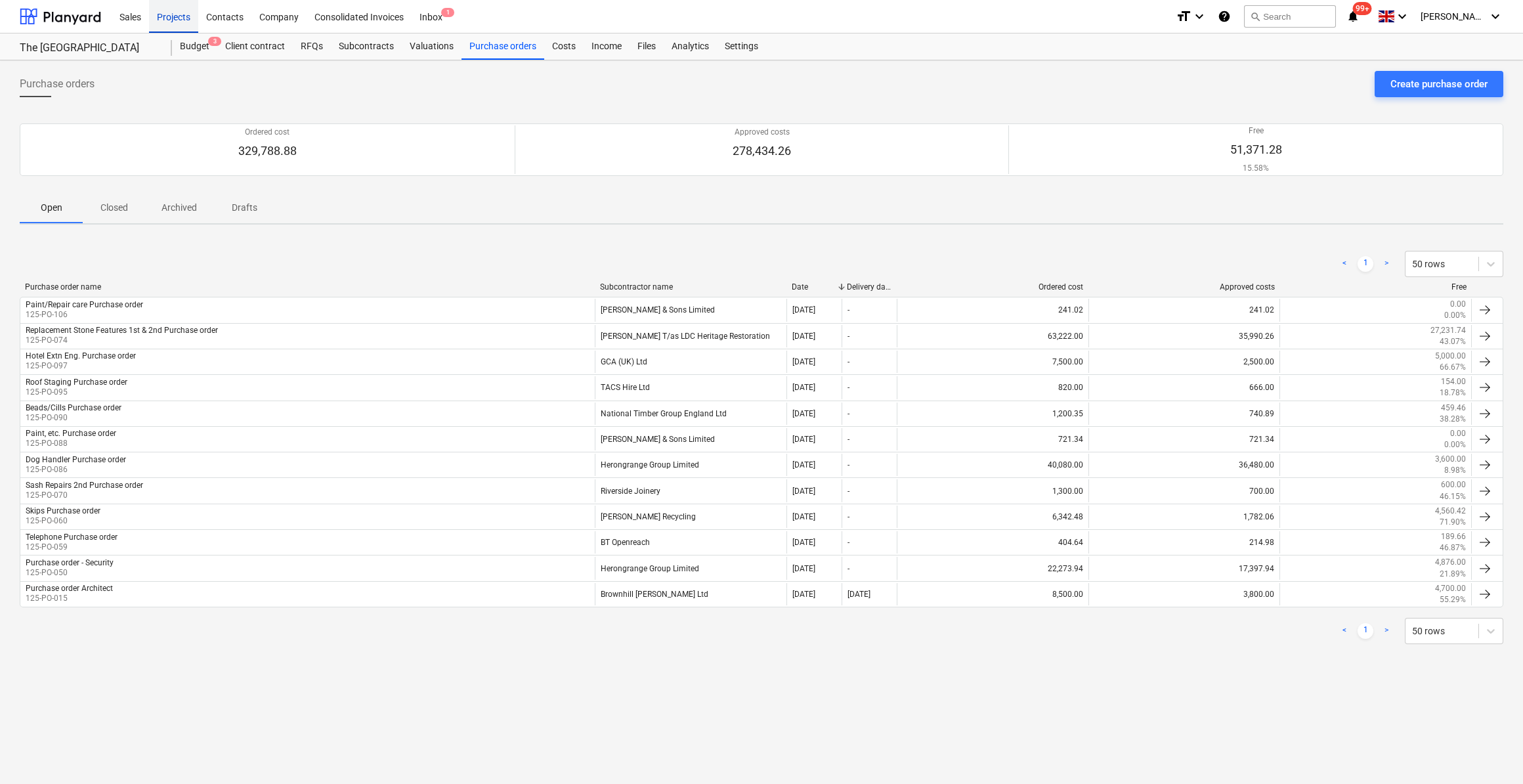
click at [175, 28] on div "Projects" at bounding box center [173, 15] width 49 height 34
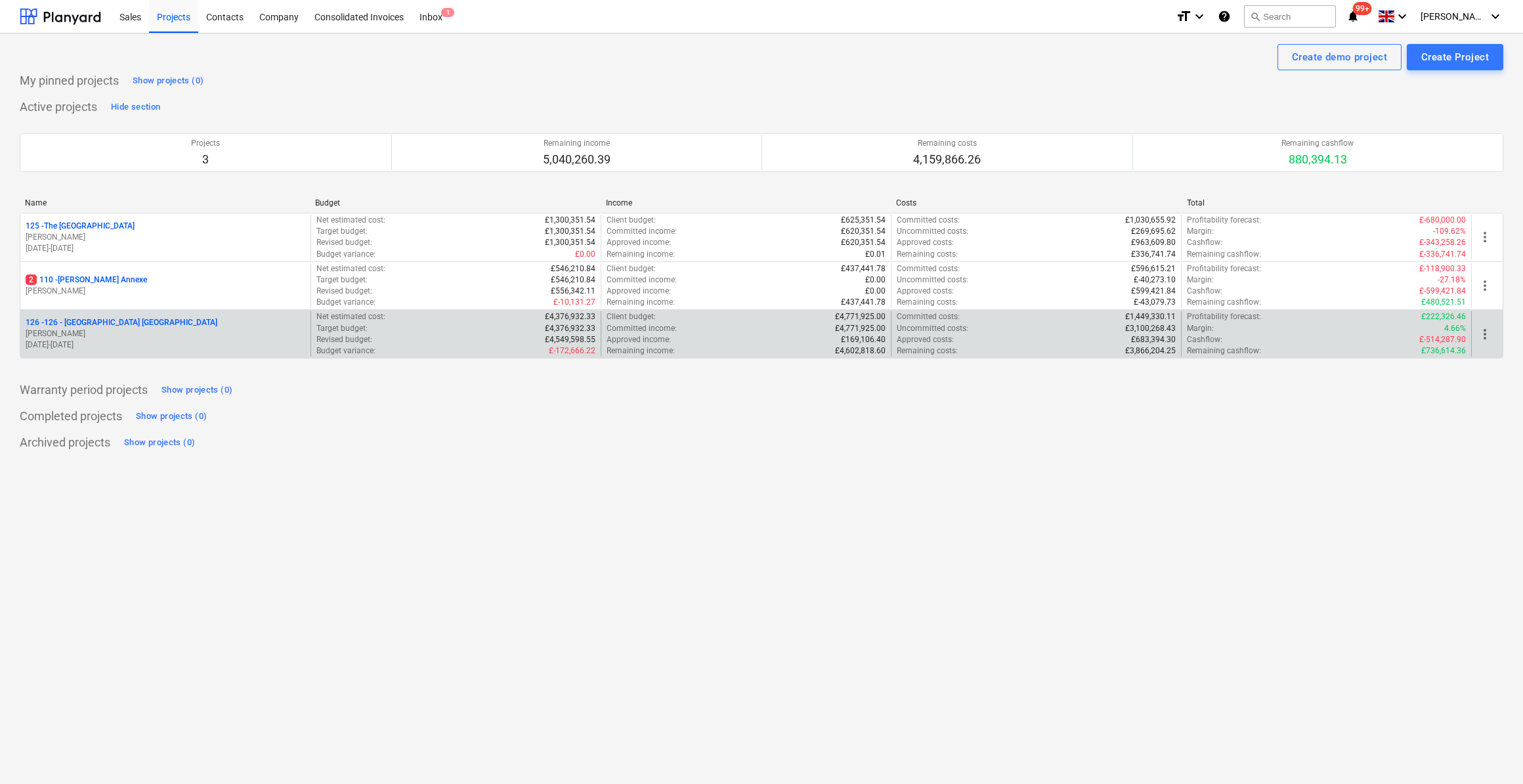
click at [121, 320] on p "126 - 126 - Royal Townhouses Ashby" at bounding box center [122, 323] width 191 height 11
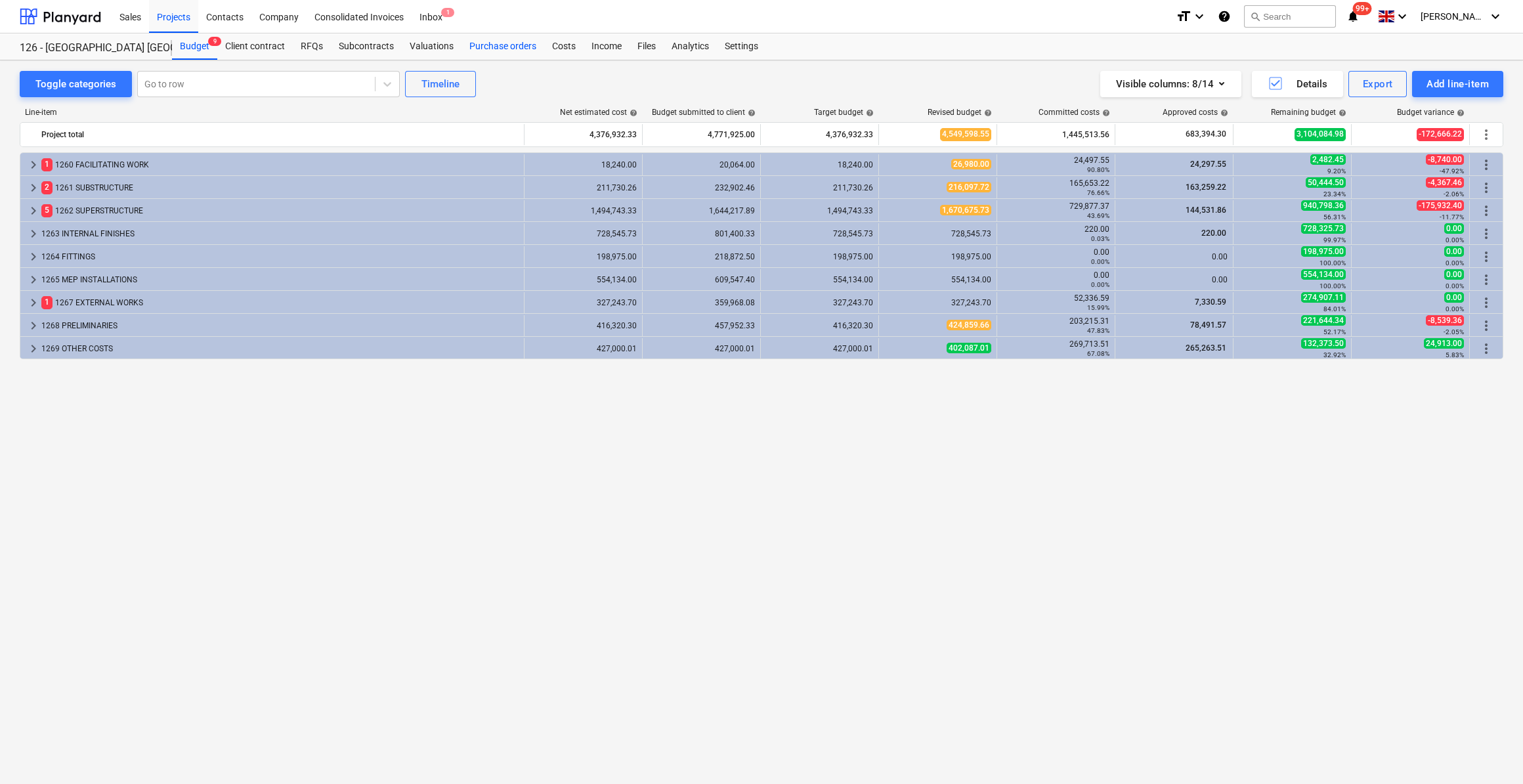
click at [503, 45] on div "Purchase orders" at bounding box center [503, 46] width 82 height 26
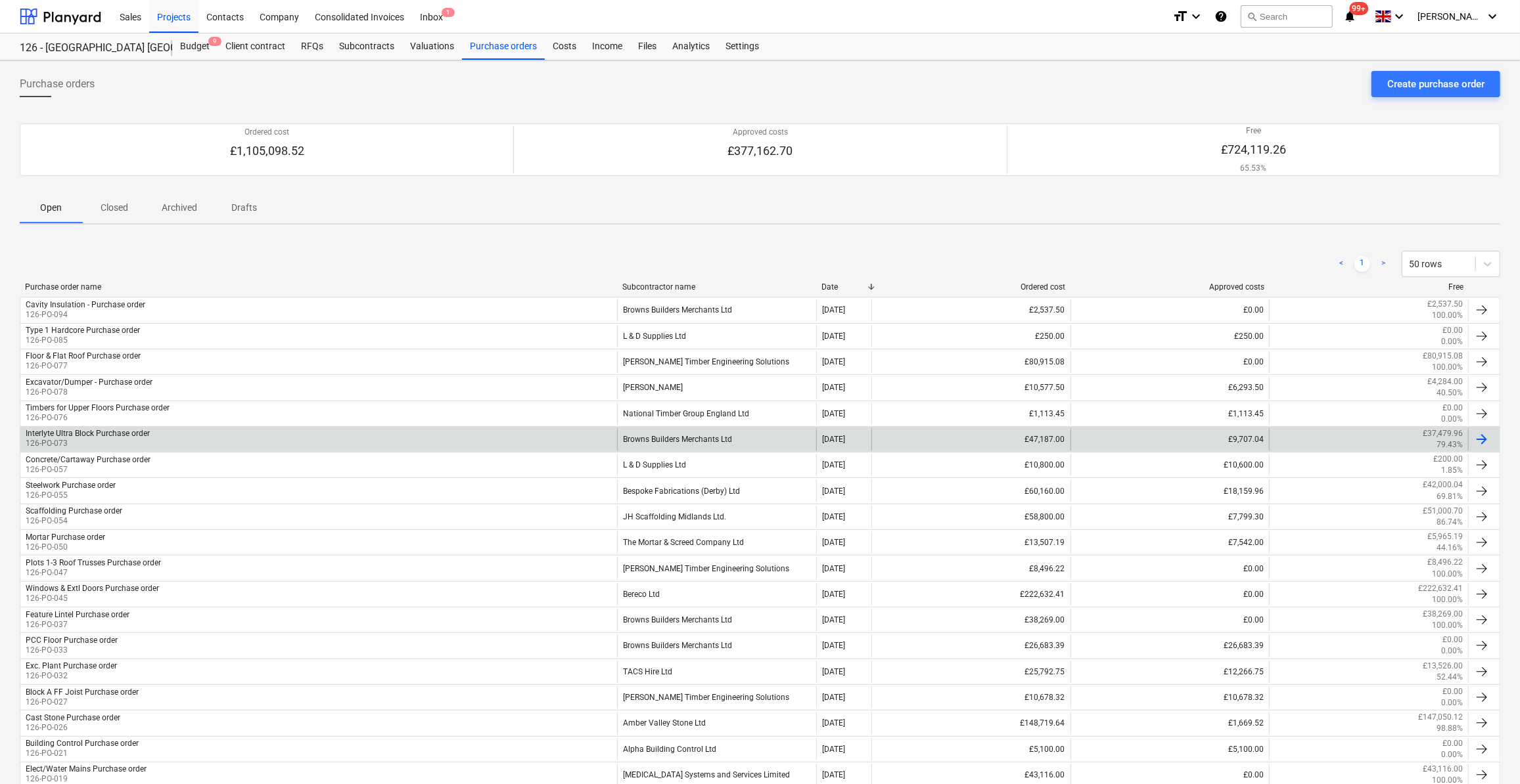
click at [96, 435] on div "Interlyte Ultra Block Purchase order" at bounding box center [88, 434] width 125 height 10
